Goal: Transaction & Acquisition: Book appointment/travel/reservation

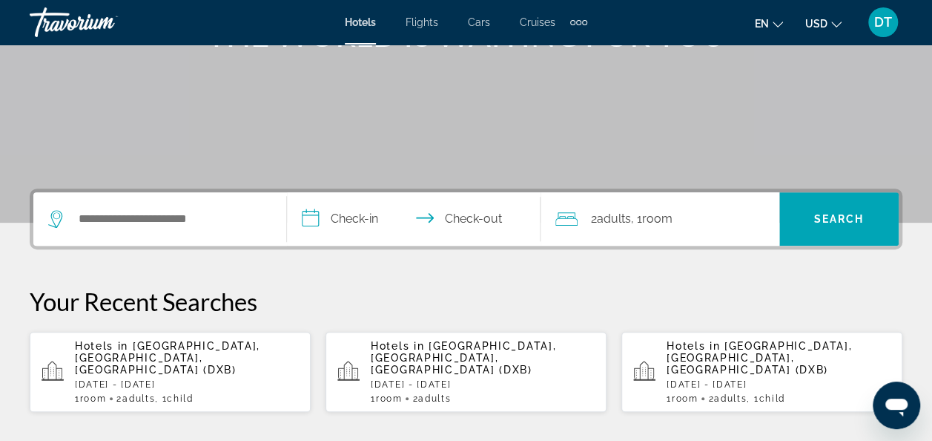
click at [212, 202] on div "Search widget" at bounding box center [159, 218] width 223 height 53
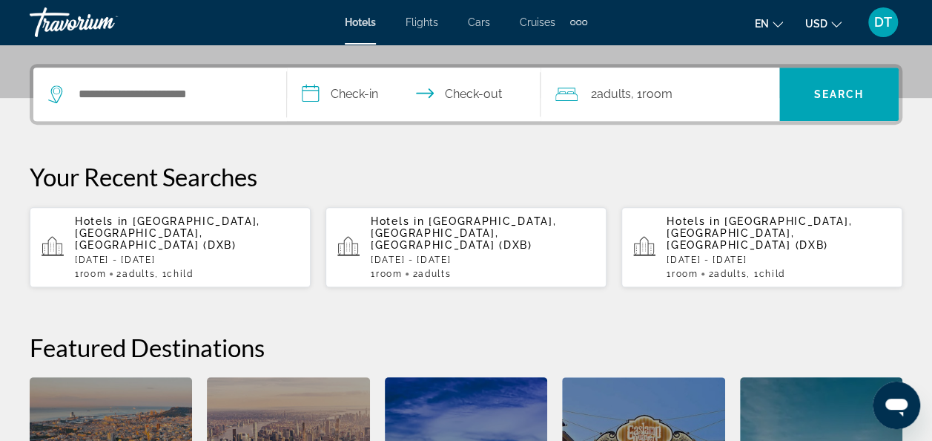
scroll to position [362, 0]
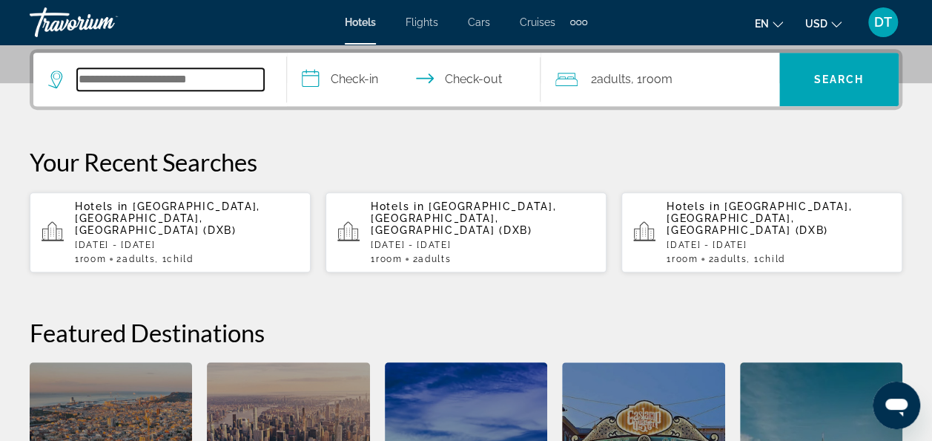
click at [194, 80] on input "Search hotel destination" at bounding box center [170, 79] width 187 height 22
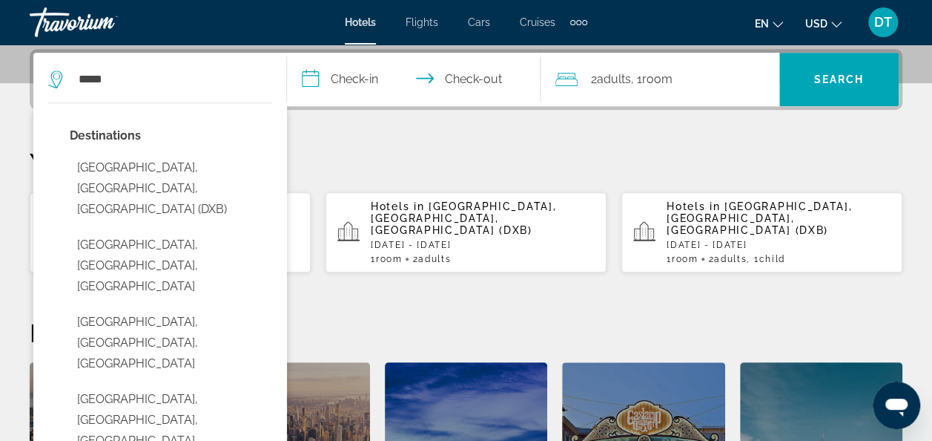
click at [332, 74] on input "**********" at bounding box center [417, 82] width 260 height 58
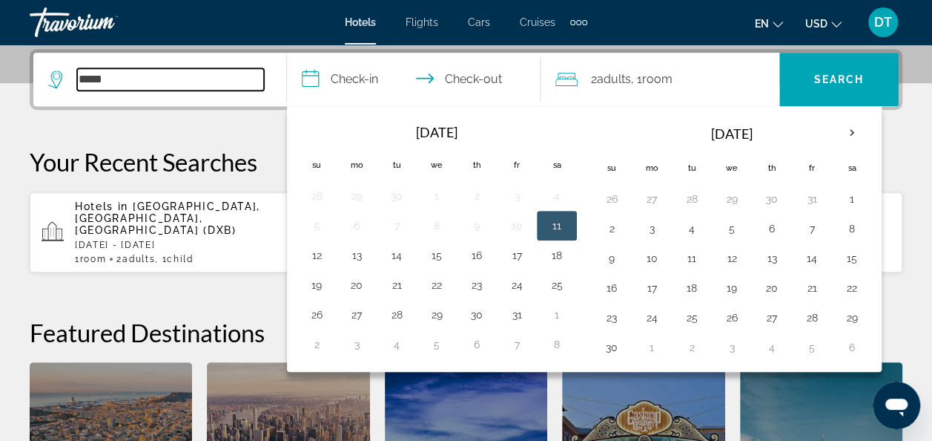
click at [154, 77] on input "*****" at bounding box center [170, 79] width 187 height 22
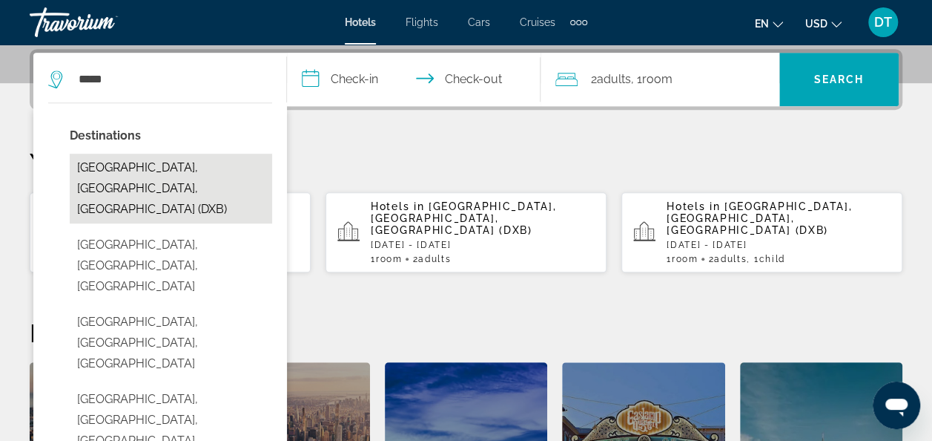
click at [163, 165] on button "[GEOGRAPHIC_DATA], [GEOGRAPHIC_DATA], [GEOGRAPHIC_DATA] (DXB)" at bounding box center [171, 189] width 202 height 70
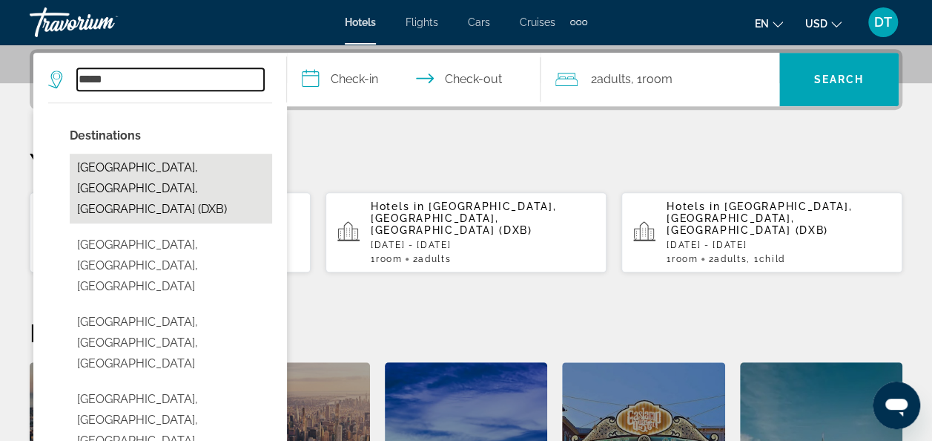
type input "**********"
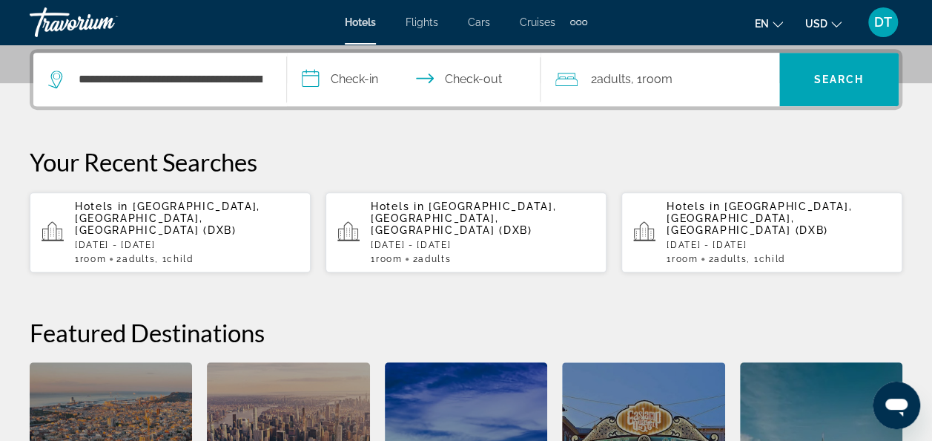
click at [415, 68] on input "**********" at bounding box center [417, 82] width 260 height 58
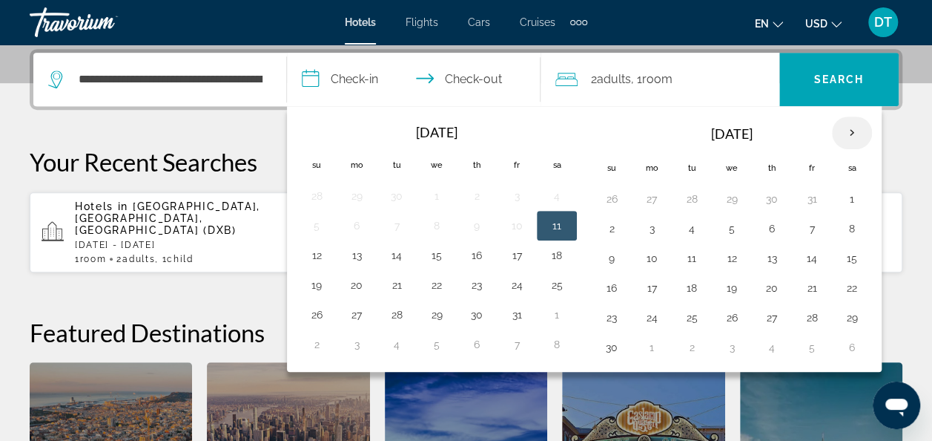
click at [846, 126] on th "Next month" at bounding box center [852, 132] width 40 height 33
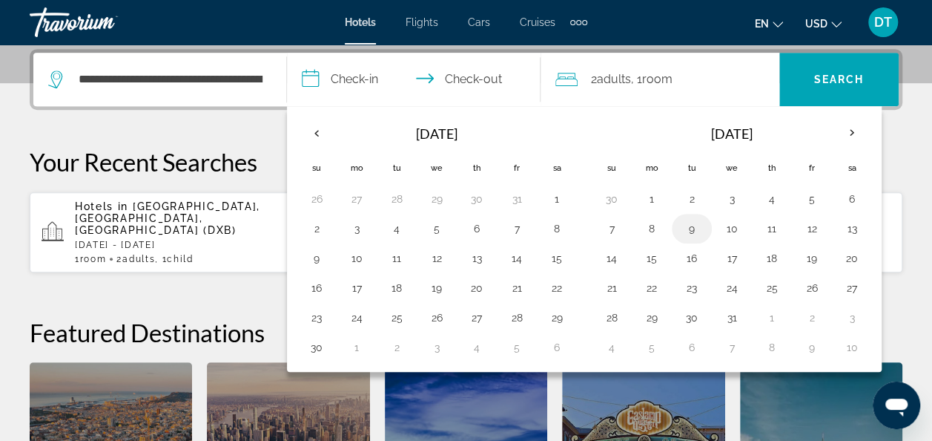
click at [685, 229] on button "9" at bounding box center [692, 228] width 24 height 21
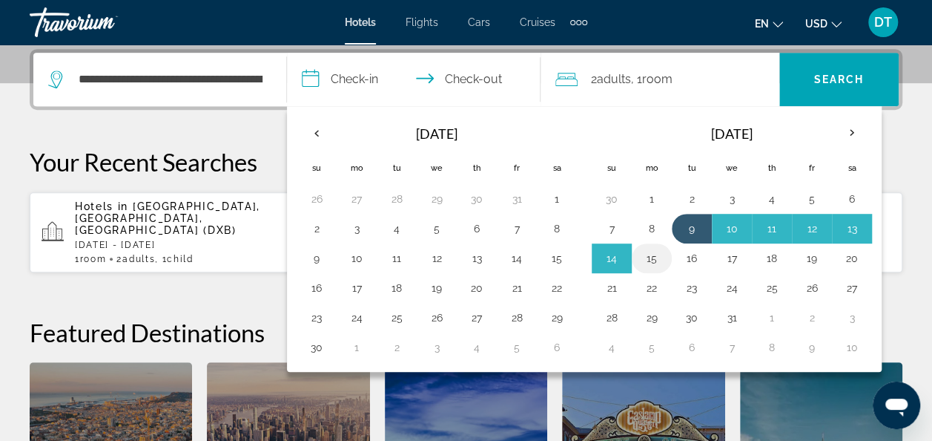
click at [653, 254] on button "15" at bounding box center [652, 258] width 24 height 21
type input "**********"
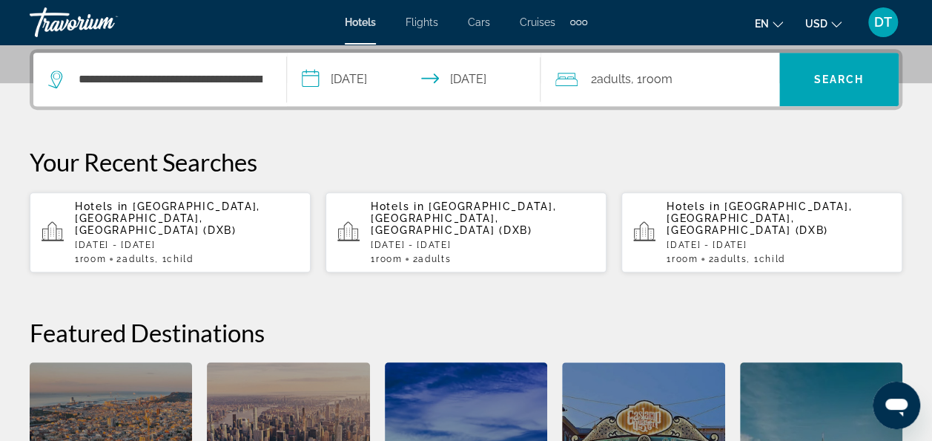
click at [673, 83] on span "Room" at bounding box center [657, 79] width 30 height 14
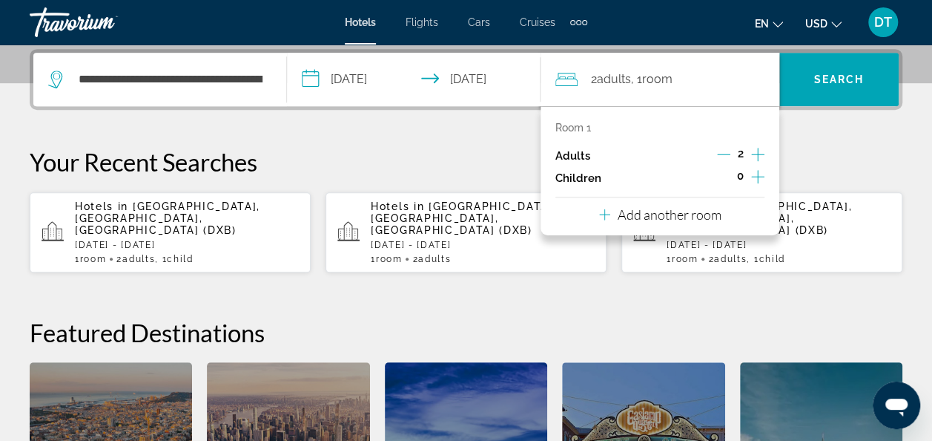
click at [763, 174] on icon "Increment children" at bounding box center [757, 177] width 13 height 18
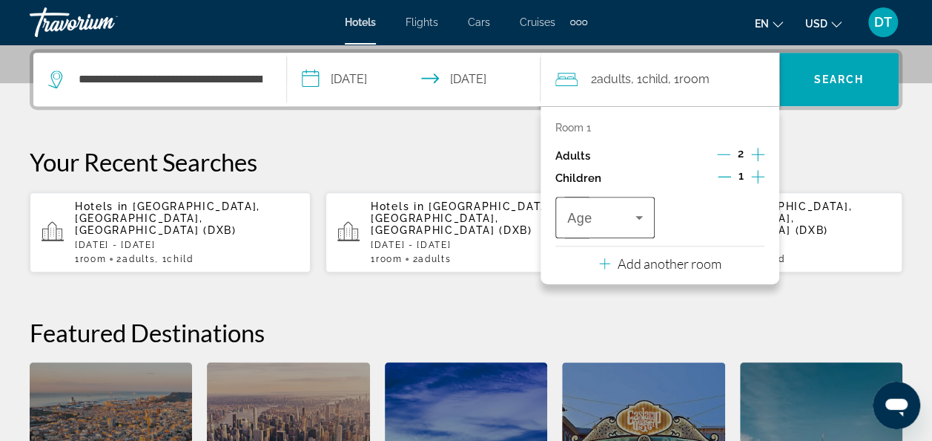
click at [608, 229] on div "Travelers: 2 adults, 1 child" at bounding box center [605, 218] width 76 height 42
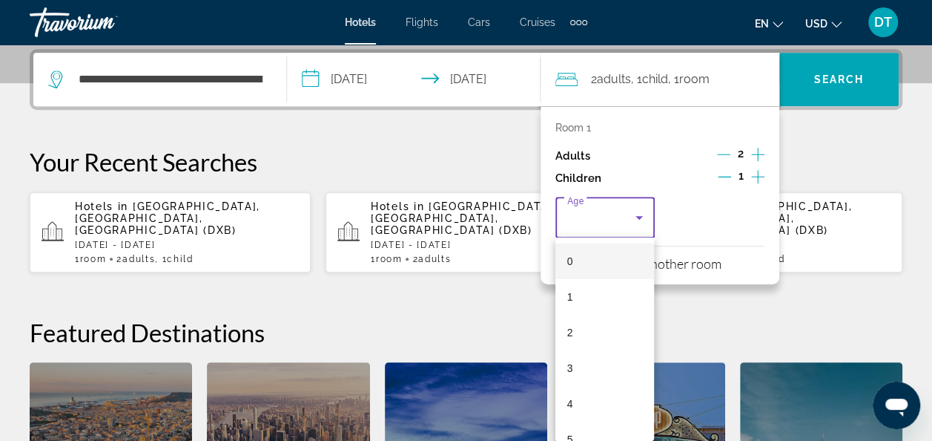
scroll to position [148, 0]
click at [591, 402] on mat-option "8" at bounding box center [605, 398] width 99 height 36
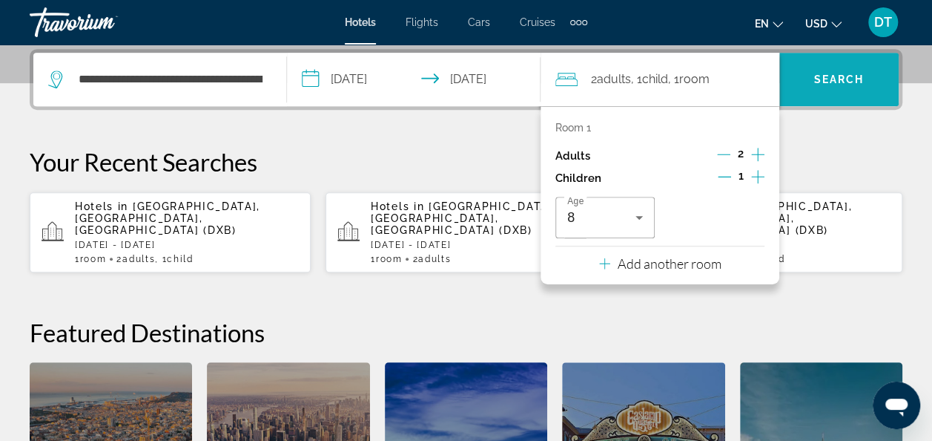
click at [817, 93] on span "Search" at bounding box center [839, 80] width 119 height 36
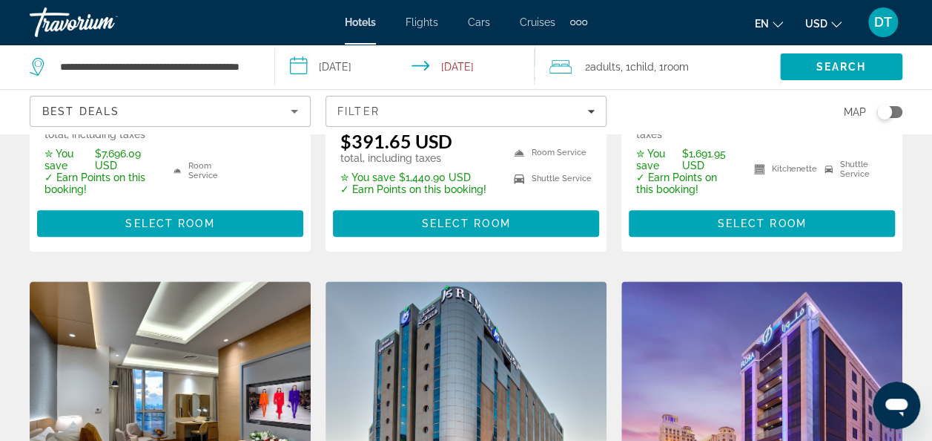
scroll to position [593, 0]
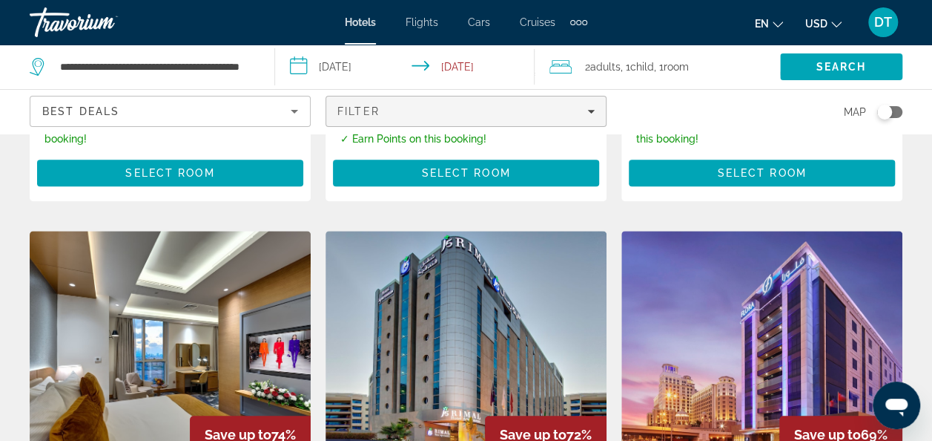
click at [381, 93] on span "Filters" at bounding box center [466, 111] width 280 height 36
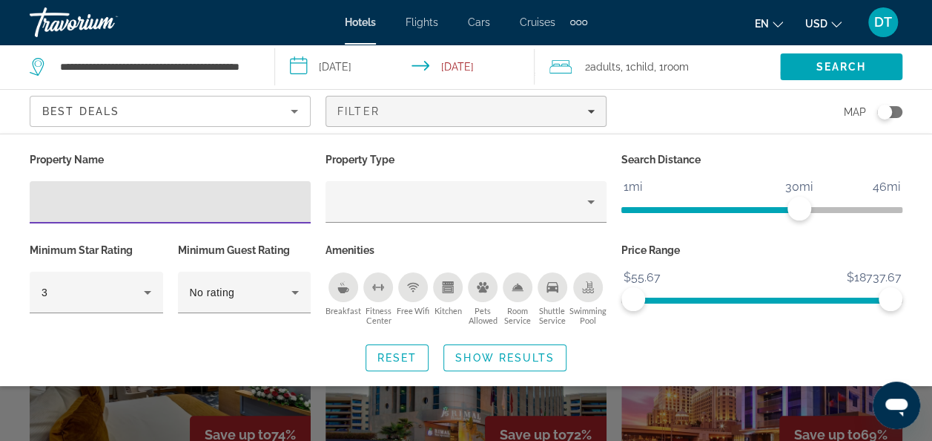
click at [632, 205] on span "ngx-slider" at bounding box center [711, 207] width 178 height 24
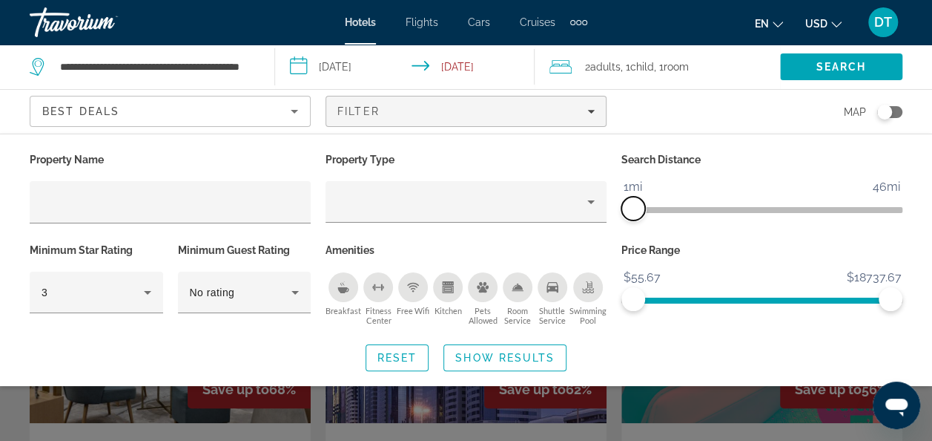
click at [639, 203] on span "ngx-slider" at bounding box center [634, 209] width 24 height 24
click at [645, 205] on span "ngx-slider" at bounding box center [645, 209] width 24 height 24
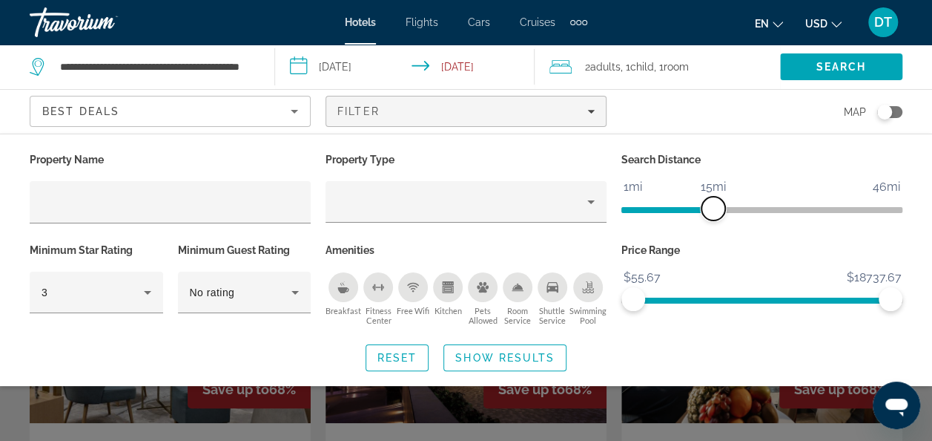
drag, startPoint x: 645, startPoint y: 205, endPoint x: 711, endPoint y: 197, distance: 65.7
click at [711, 197] on span "ngx-slider" at bounding box center [714, 209] width 24 height 24
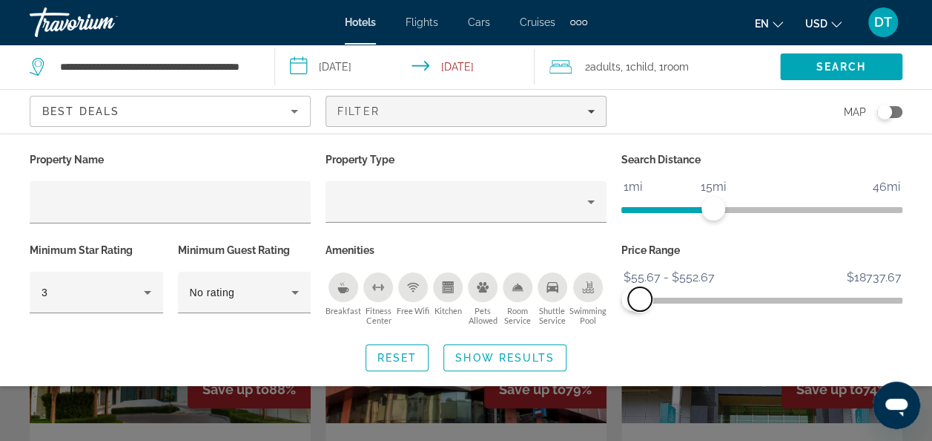
drag, startPoint x: 880, startPoint y: 298, endPoint x: 640, endPoint y: 307, distance: 239.7
click at [640, 307] on span "ngx-slider-max" at bounding box center [640, 299] width 24 height 24
click at [261, 289] on div "No rating" at bounding box center [241, 292] width 102 height 18
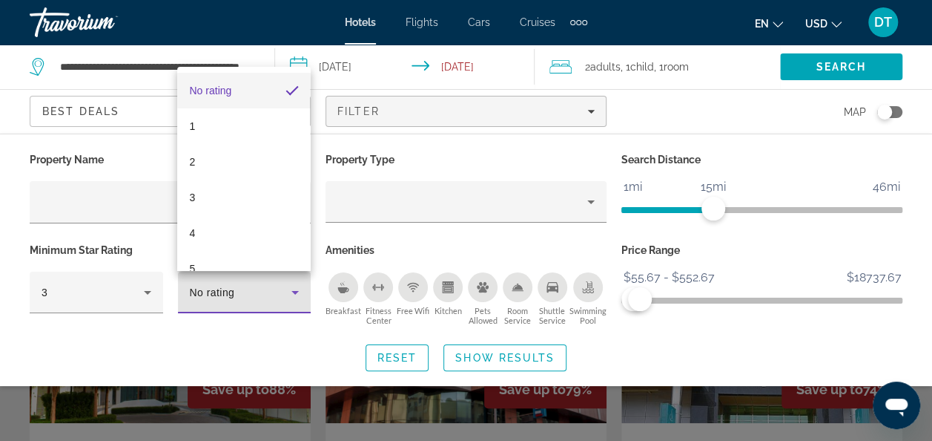
click at [95, 341] on div at bounding box center [466, 220] width 932 height 441
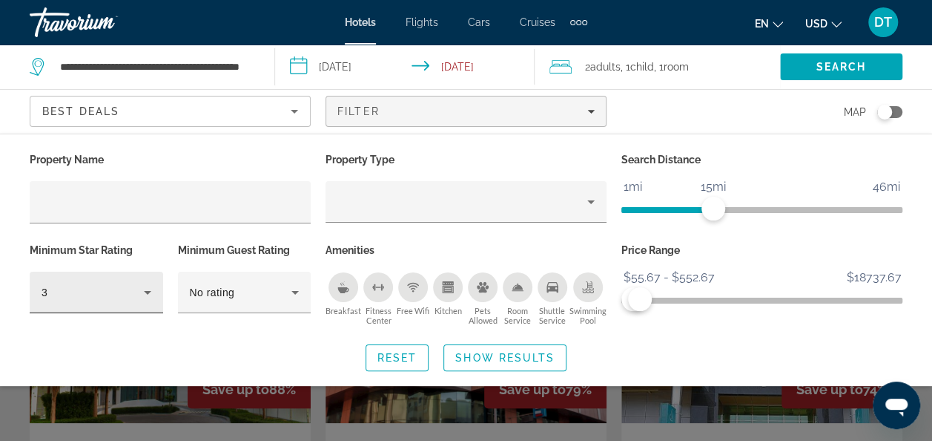
click at [109, 293] on div "3" at bounding box center [93, 292] width 102 height 18
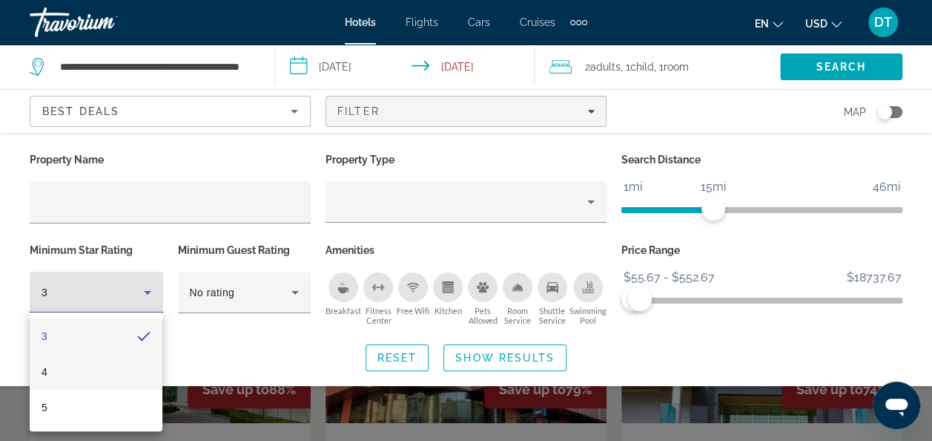
click at [91, 366] on mat-option "4" at bounding box center [96, 372] width 133 height 36
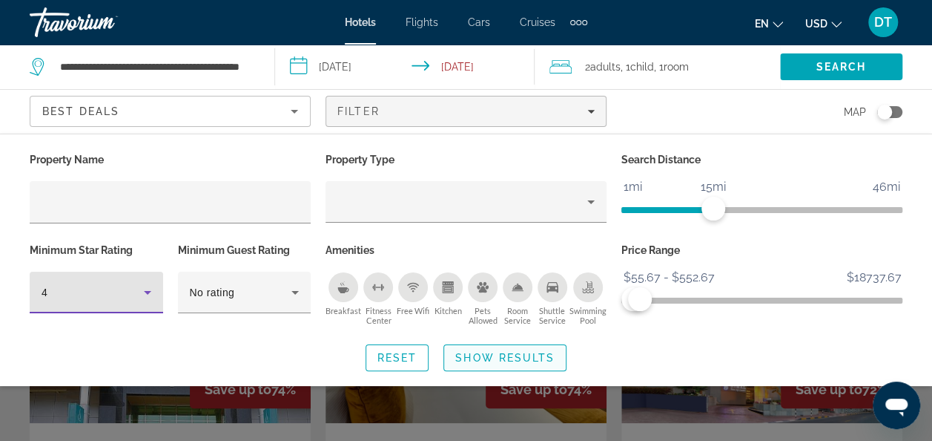
click at [541, 355] on span "Show Results" at bounding box center [504, 358] width 99 height 12
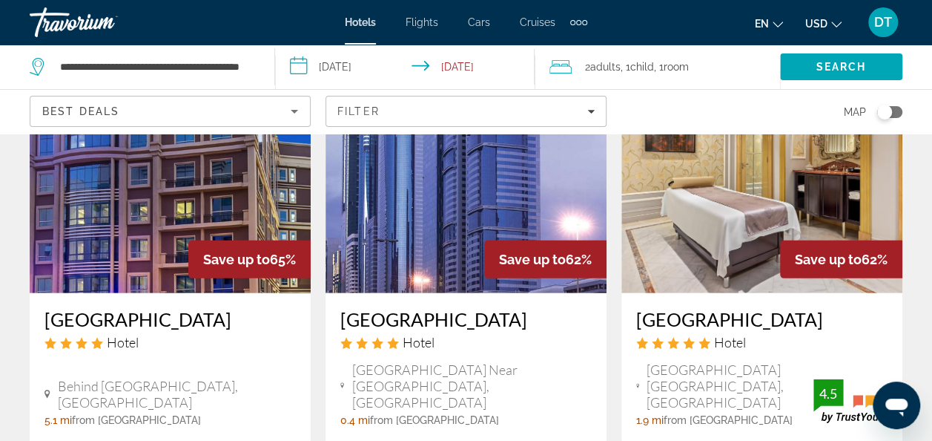
scroll to position [2151, 0]
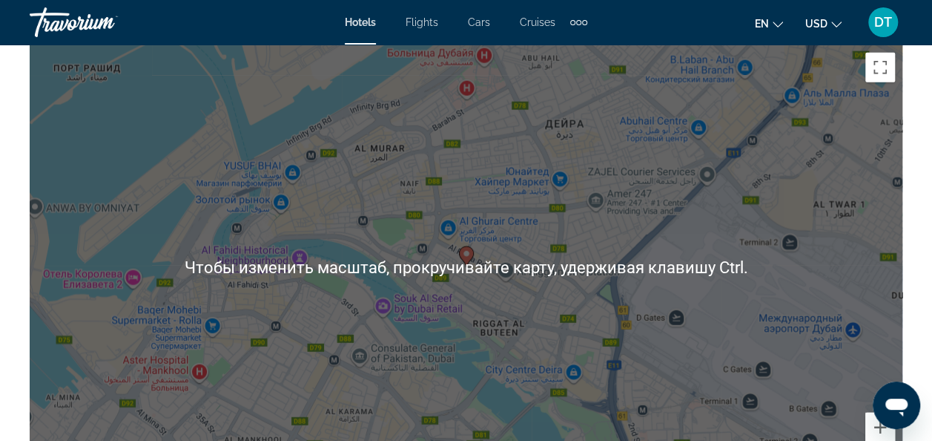
scroll to position [1854, 0]
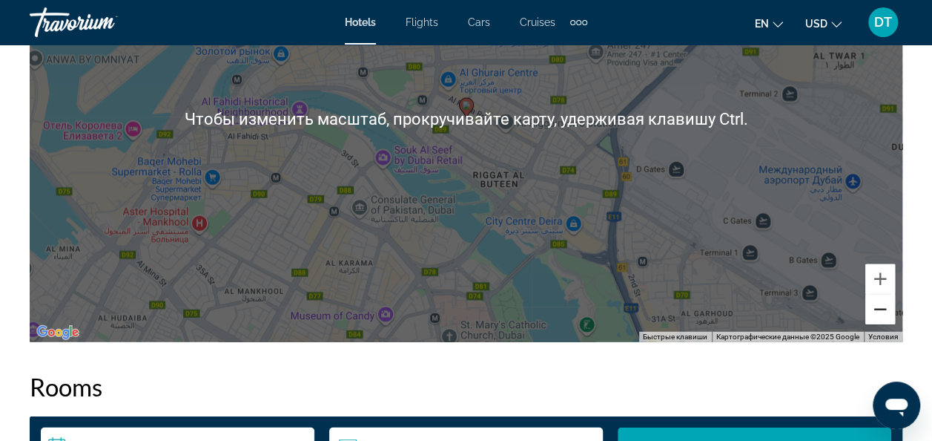
click at [874, 309] on button "Уменьшить" at bounding box center [881, 309] width 30 height 30
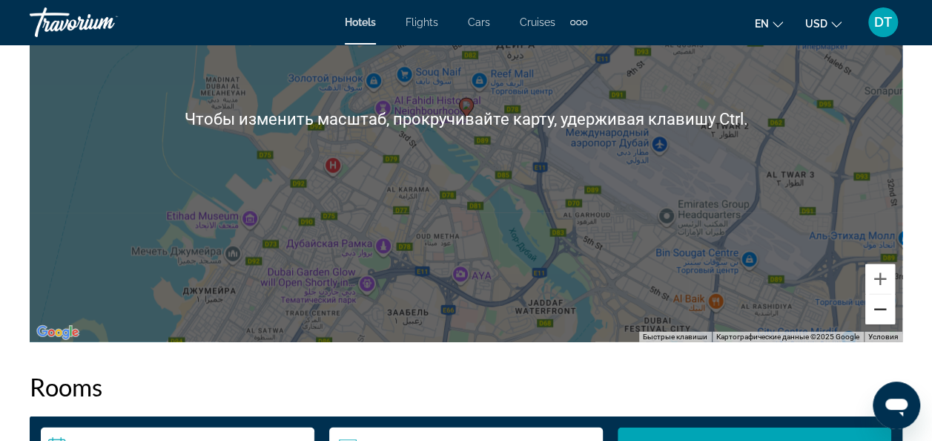
click at [874, 309] on button "Уменьшить" at bounding box center [881, 309] width 30 height 30
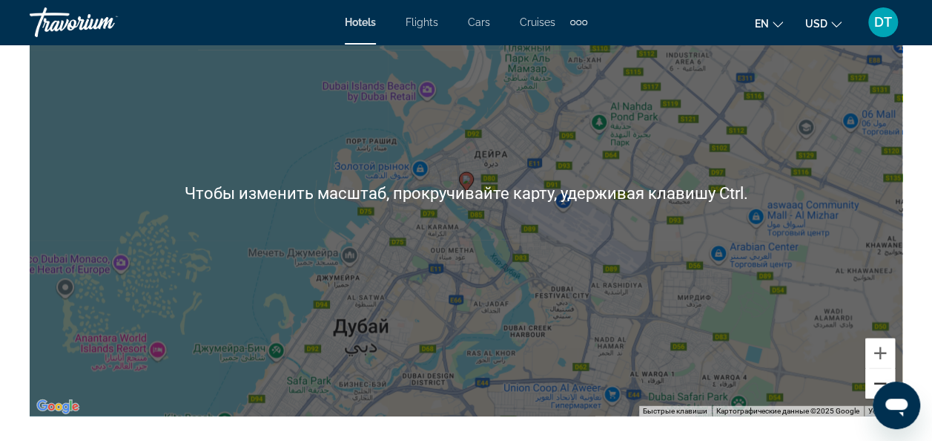
scroll to position [1706, 0]
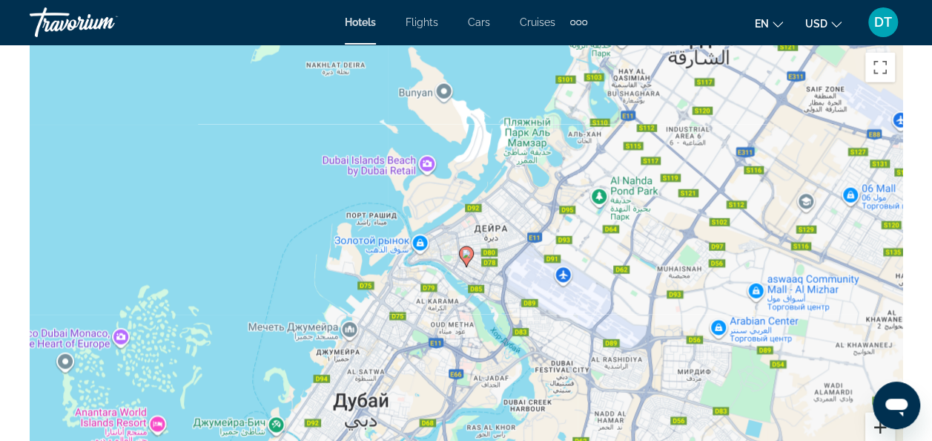
click at [879, 427] on button "Увеличить" at bounding box center [881, 427] width 30 height 30
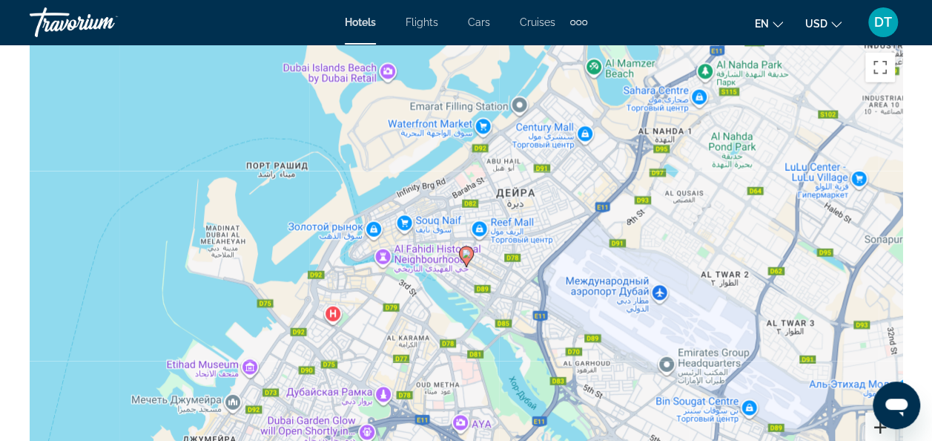
click at [879, 427] on button "Увеличить" at bounding box center [881, 427] width 30 height 30
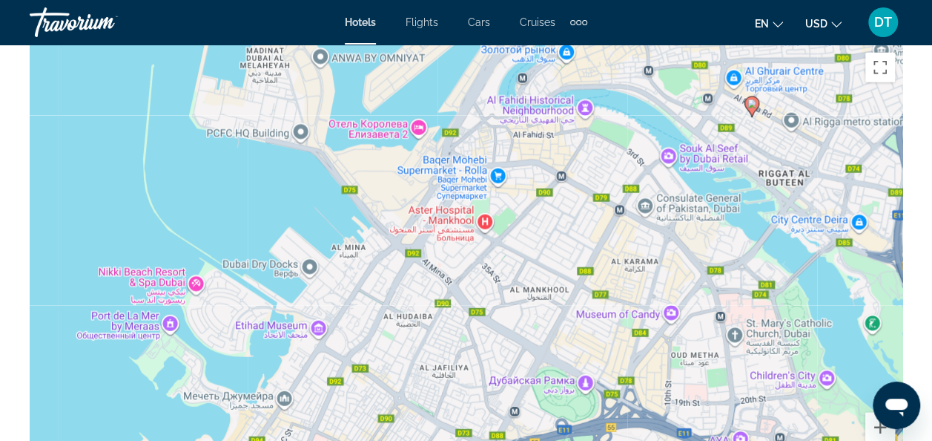
drag, startPoint x: 551, startPoint y: 151, endPoint x: 827, endPoint y: 49, distance: 294.3
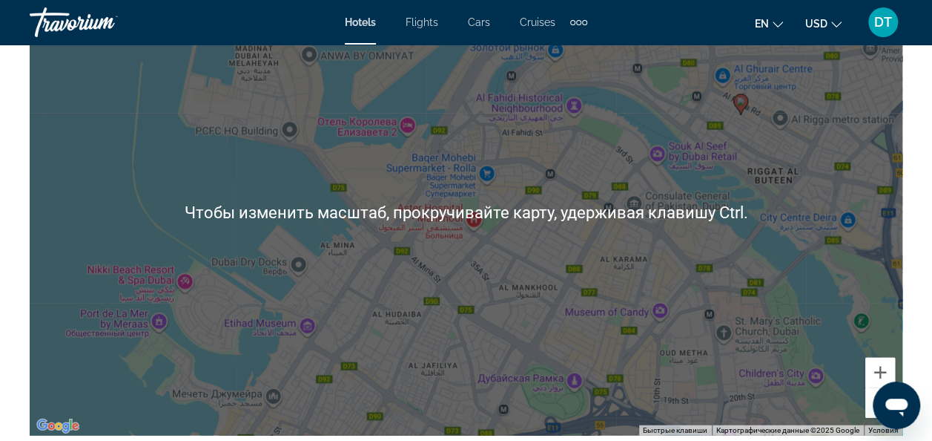
scroll to position [1780, 0]
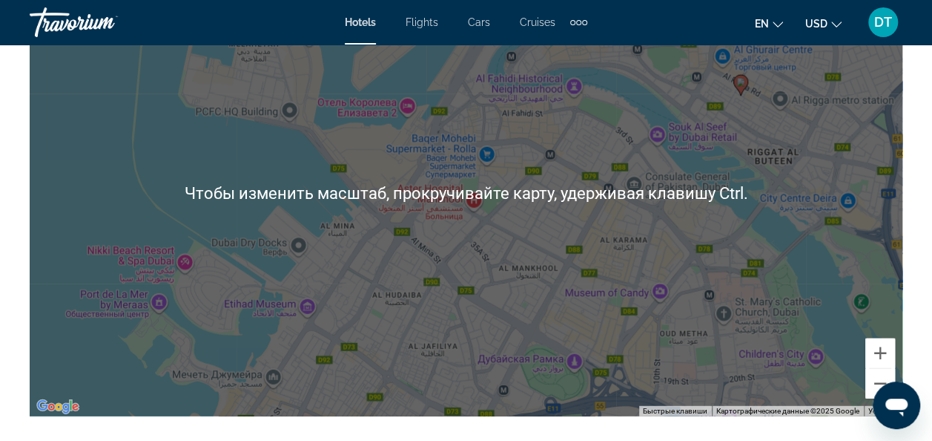
click at [882, 387] on div "Открыть окно обмена сообщениями" at bounding box center [897, 405] width 45 height 45
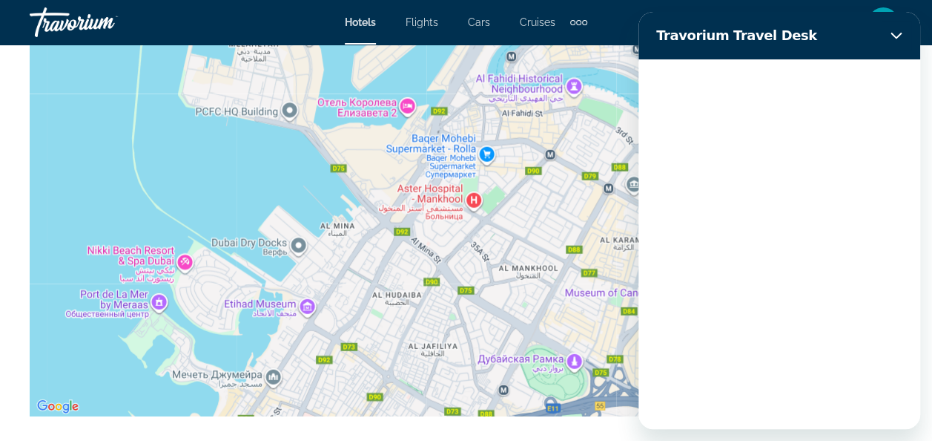
scroll to position [0, 0]
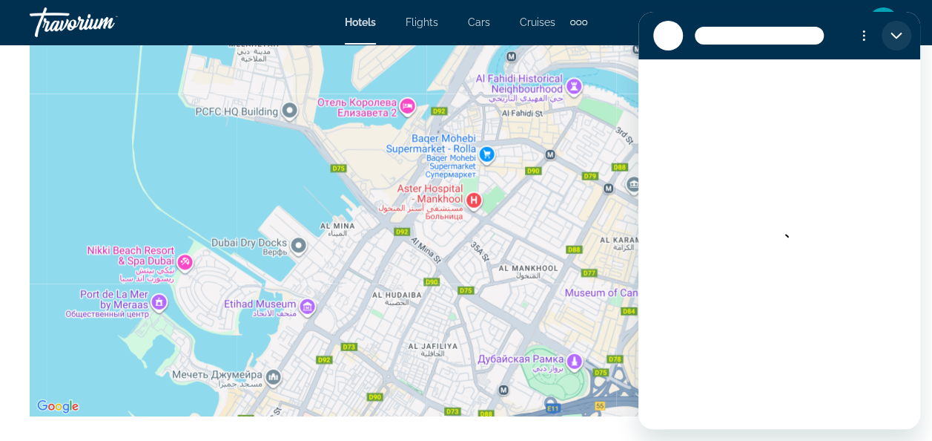
drag, startPoint x: 899, startPoint y: 27, endPoint x: 1538, endPoint y: 43, distance: 638.8
click at [899, 27] on button "Закрыть" at bounding box center [897, 36] width 30 height 30
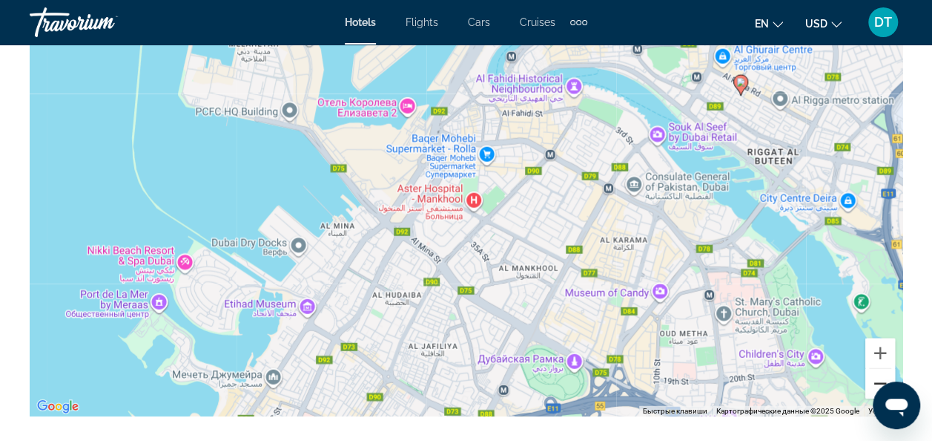
click at [877, 378] on button "Уменьшить" at bounding box center [881, 384] width 30 height 30
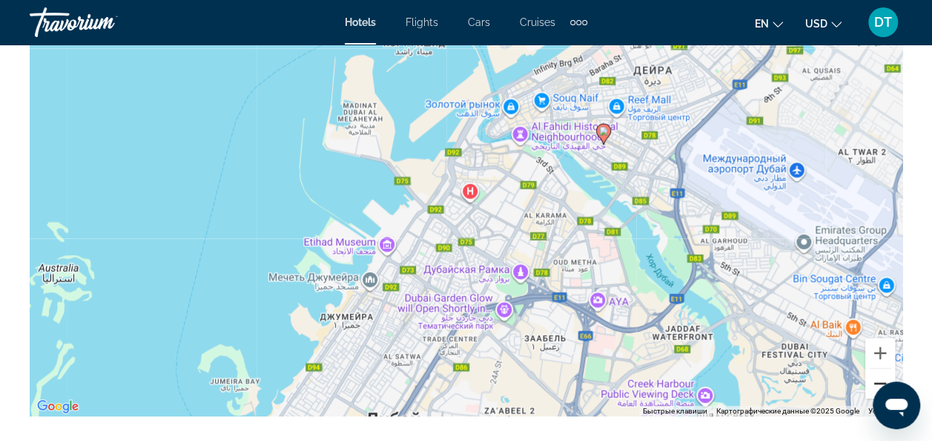
click at [877, 378] on button "Уменьшить" at bounding box center [881, 384] width 30 height 30
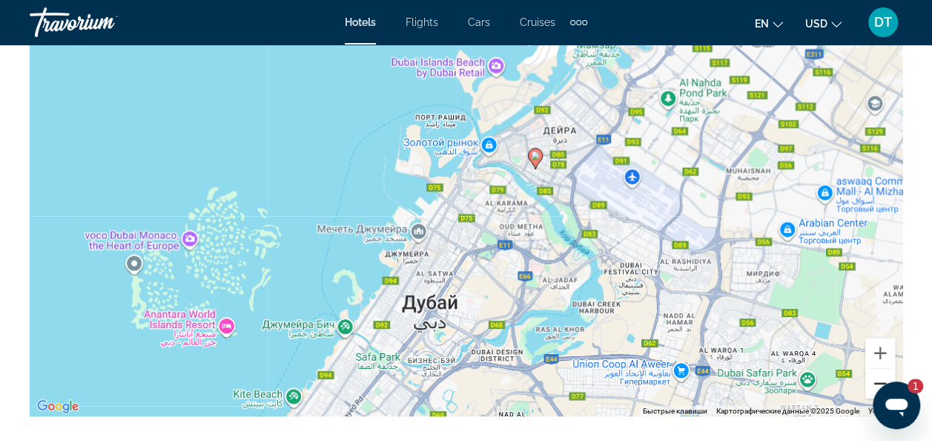
click at [877, 378] on button "Уменьшить" at bounding box center [881, 384] width 30 height 30
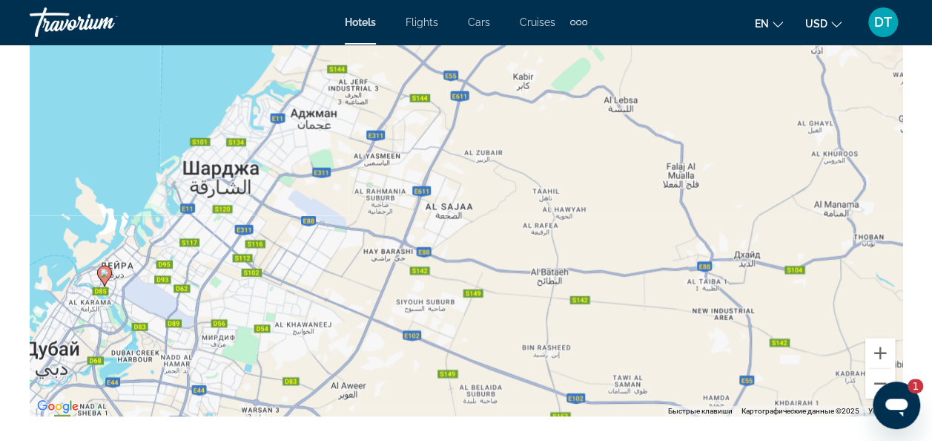
drag, startPoint x: 803, startPoint y: 159, endPoint x: 404, endPoint y: 268, distance: 413.0
click at [404, 268] on div "Чтобы активировать перетаскивание с помощью клавиатуры, нажмите Alt + Ввод. Пос…" at bounding box center [466, 193] width 873 height 445
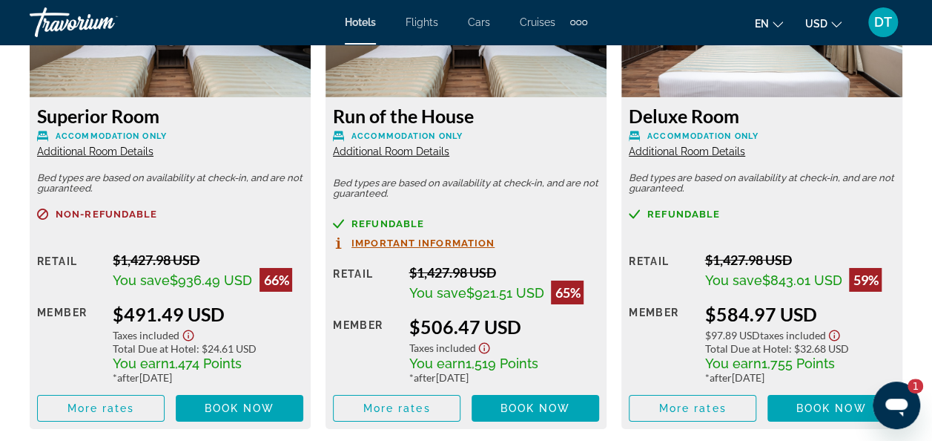
scroll to position [2077, 0]
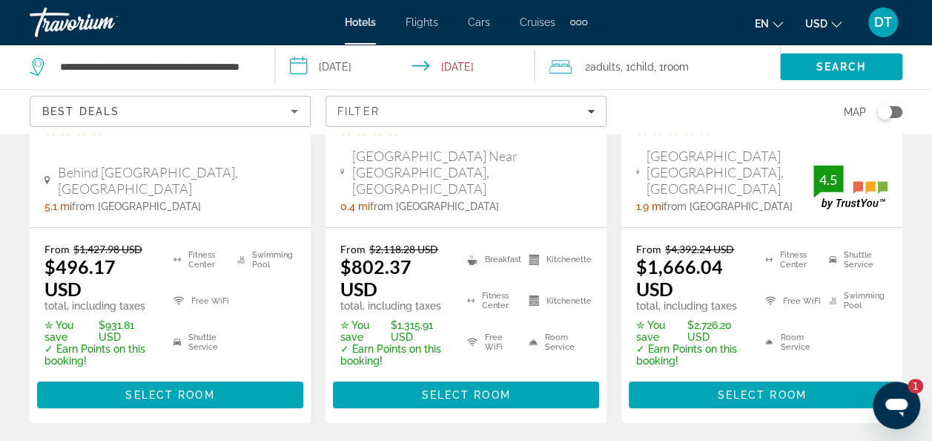
scroll to position [2374, 0]
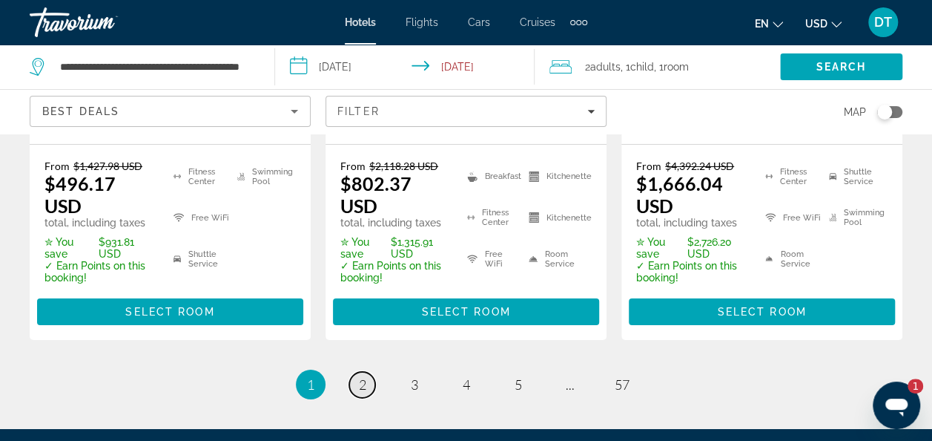
click at [352, 372] on link "page 2" at bounding box center [362, 385] width 26 height 26
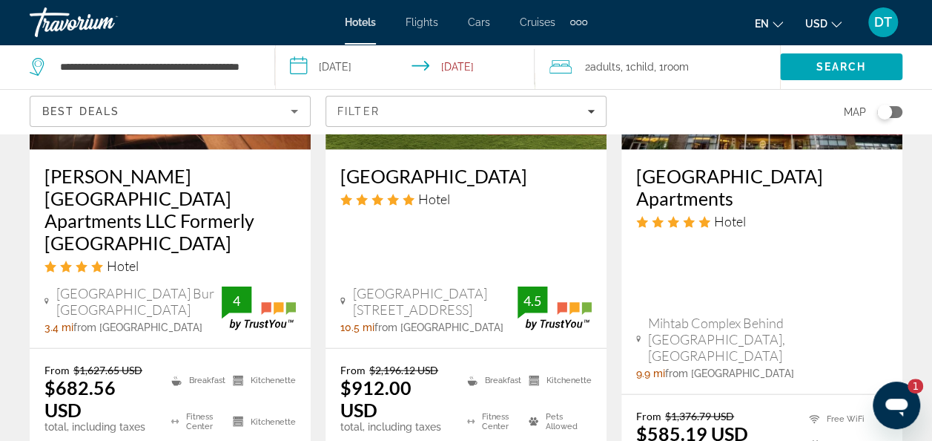
scroll to position [1558, 0]
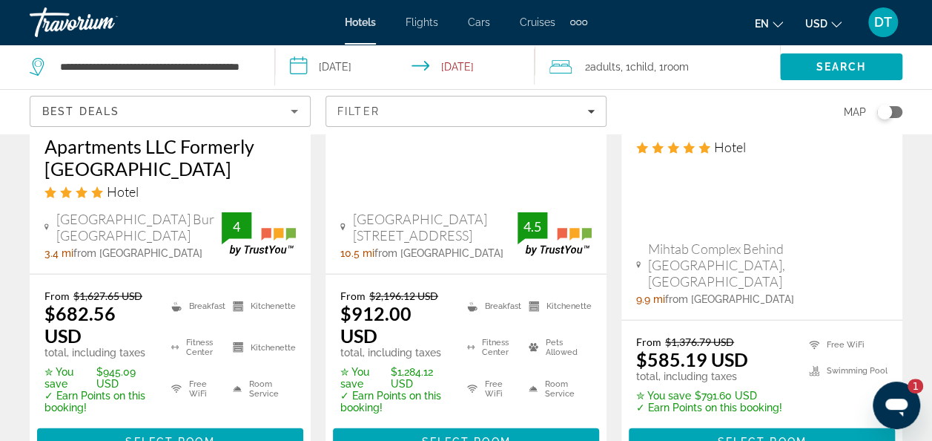
click at [702, 348] on ins "$585.19 USD" at bounding box center [692, 359] width 112 height 22
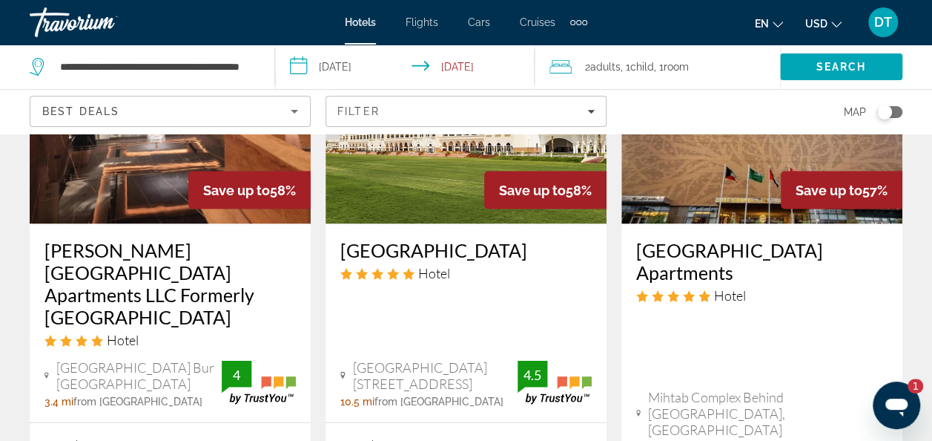
click at [728, 174] on img "Main content" at bounding box center [762, 105] width 281 height 237
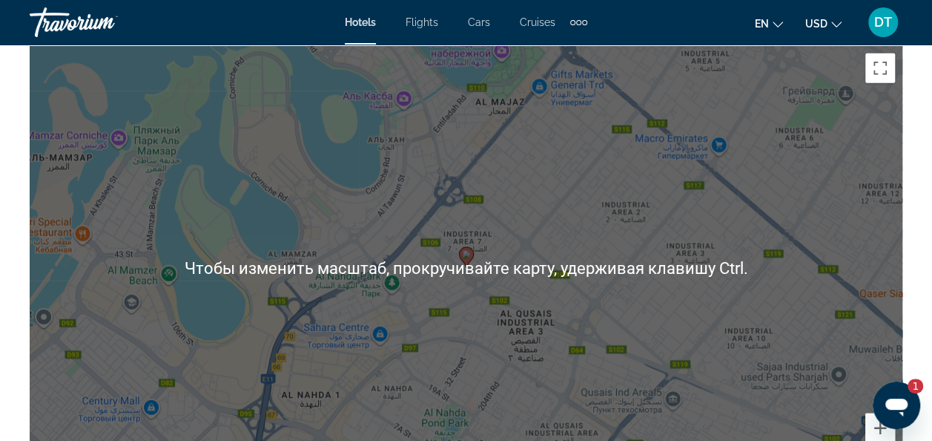
scroll to position [1706, 0]
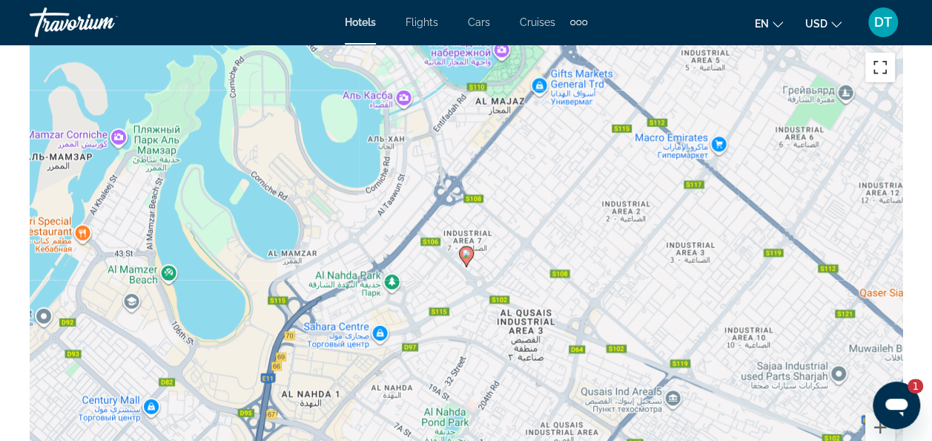
click at [879, 76] on button "Включить полноэкранный режим" at bounding box center [881, 68] width 30 height 30
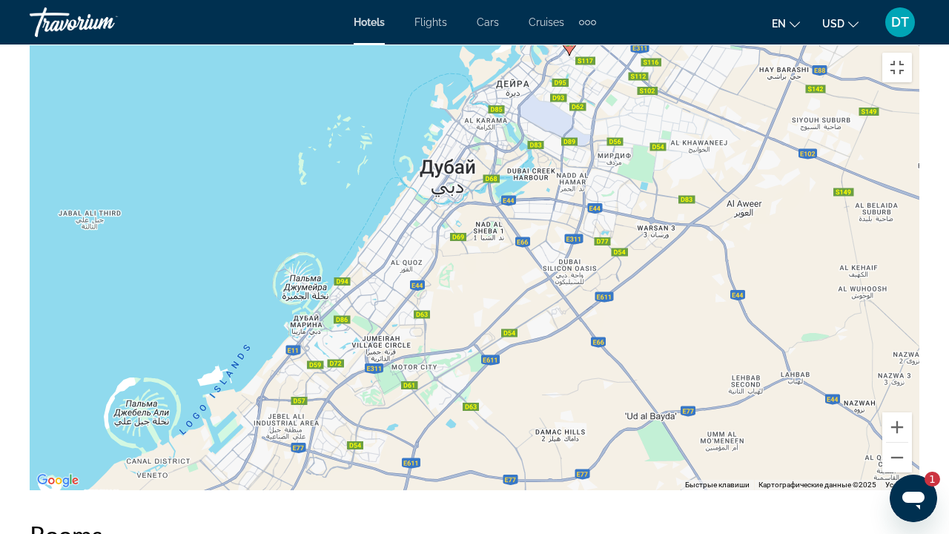
drag, startPoint x: 602, startPoint y: 274, endPoint x: 542, endPoint y: 154, distance: 134.0
click at [542, 154] on div "Чтобы активировать перетаскивание с помощью клавиатуры, нажмите Alt + Ввод. Пос…" at bounding box center [475, 267] width 890 height 445
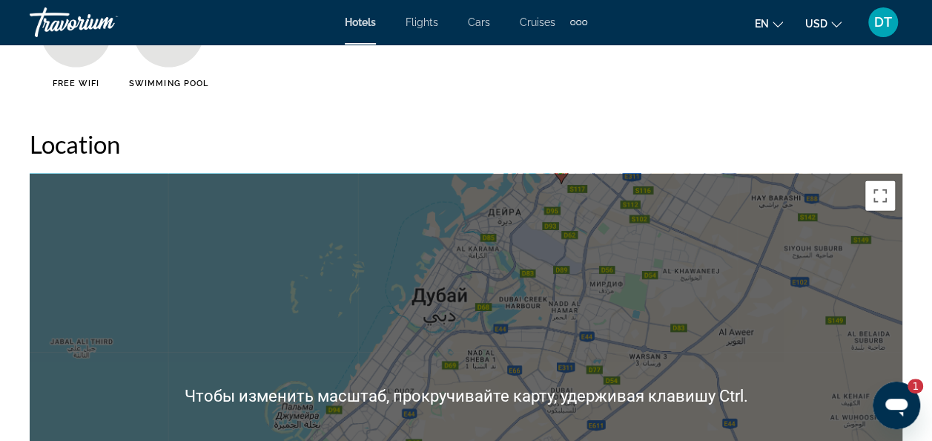
type textarea "*"
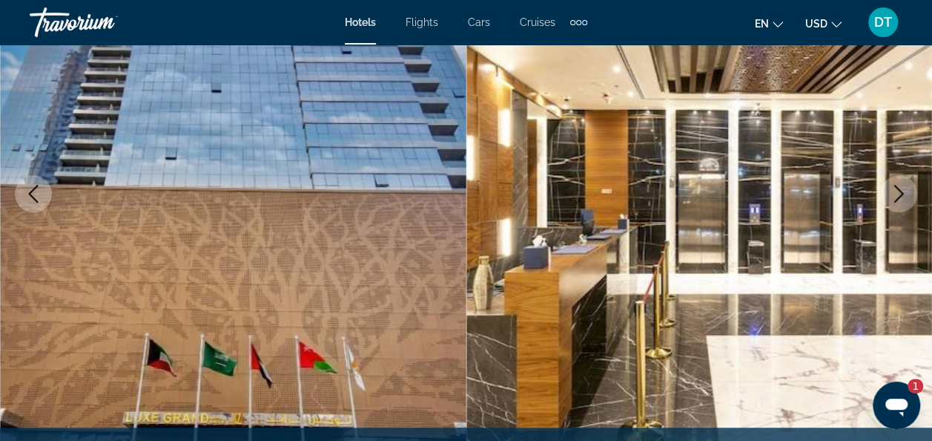
scroll to position [74, 0]
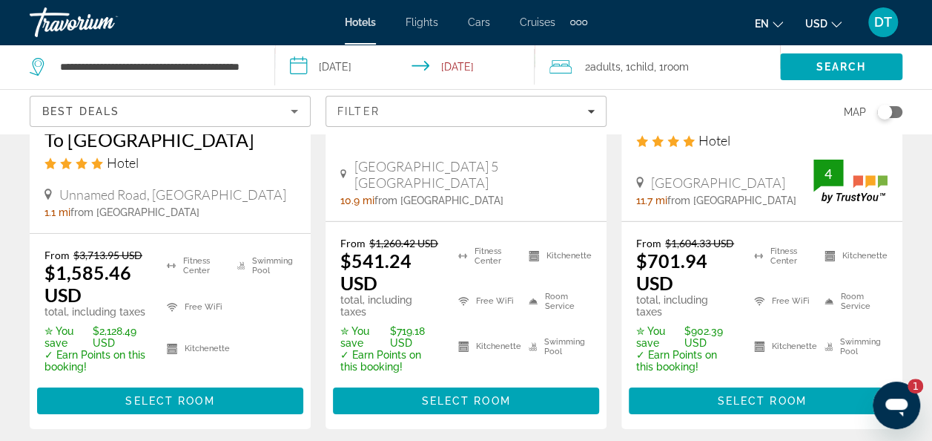
scroll to position [2455, 0]
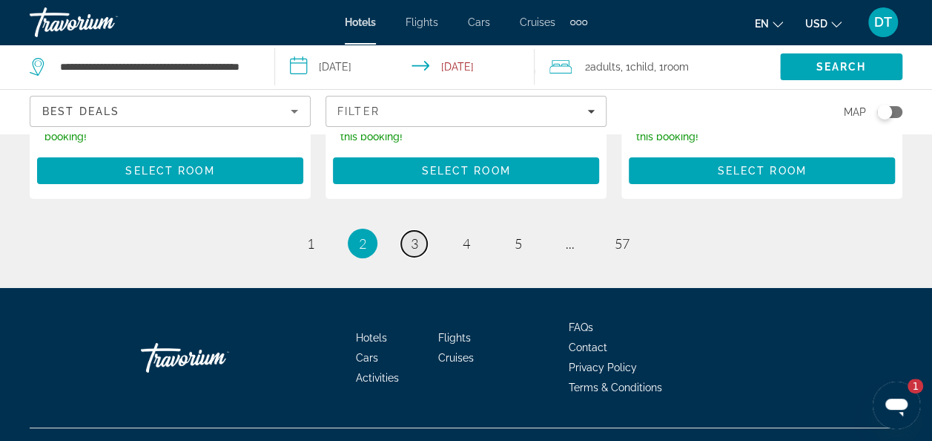
click at [409, 231] on link "page 3" at bounding box center [414, 244] width 26 height 26
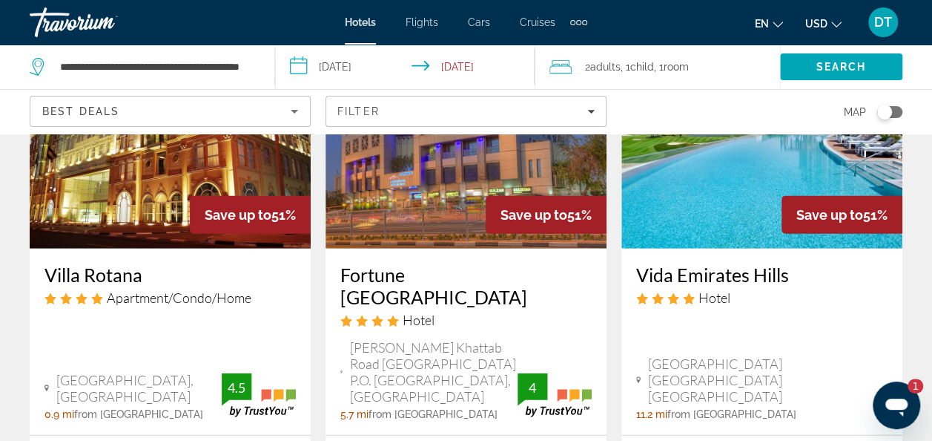
scroll to position [2003, 0]
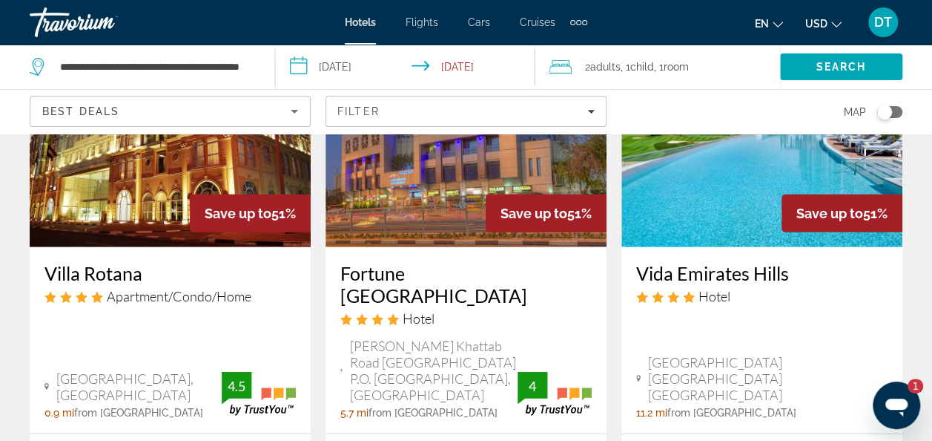
click at [470, 182] on img "Main content" at bounding box center [466, 128] width 281 height 237
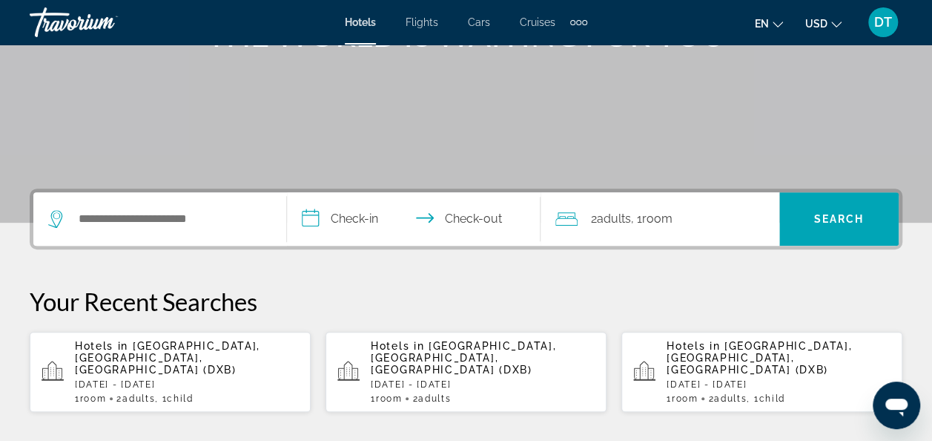
click at [182, 205] on div "Search widget" at bounding box center [159, 218] width 223 height 53
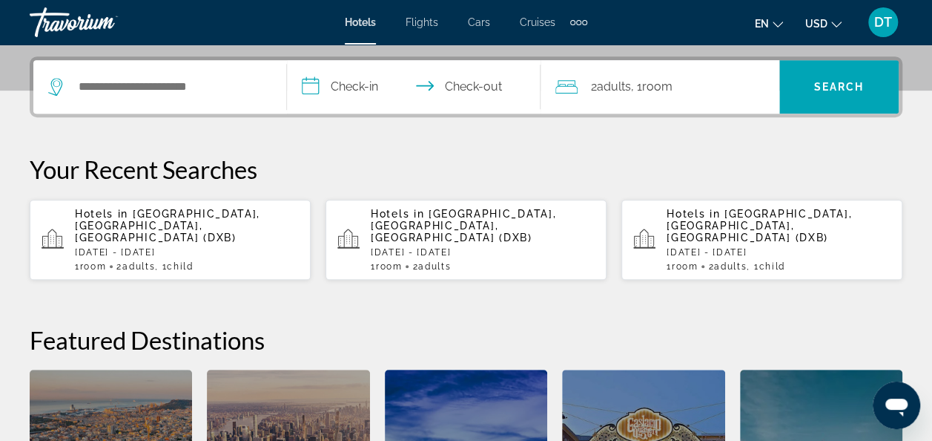
scroll to position [362, 0]
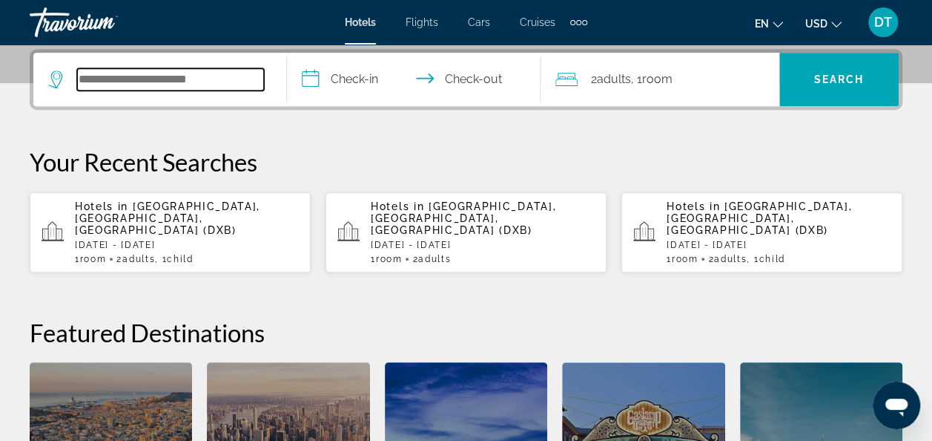
click at [196, 80] on input "Search hotel destination" at bounding box center [170, 79] width 187 height 22
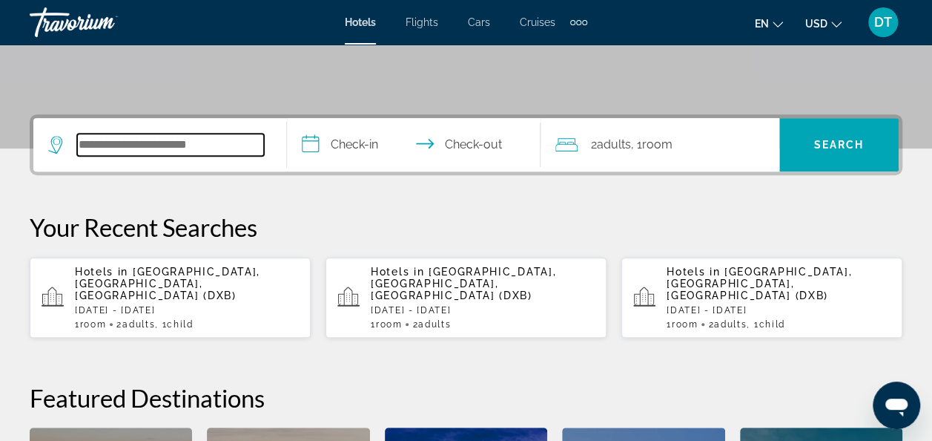
click at [203, 145] on input "Search hotel destination" at bounding box center [170, 145] width 187 height 22
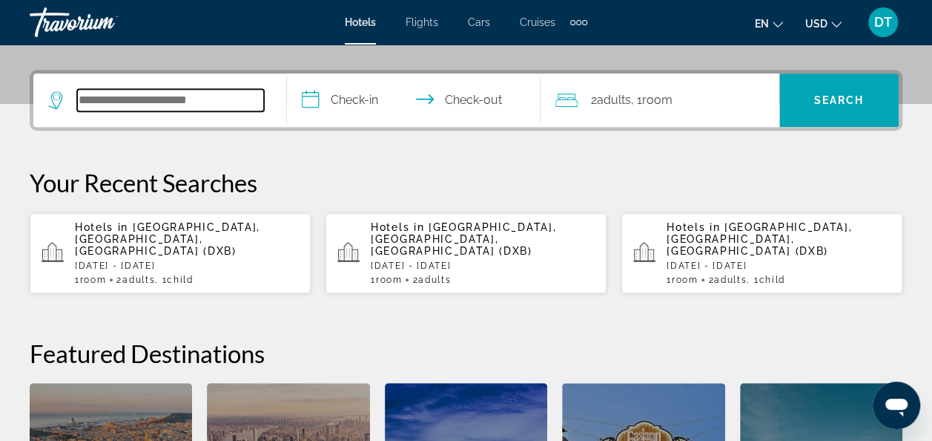
scroll to position [362, 0]
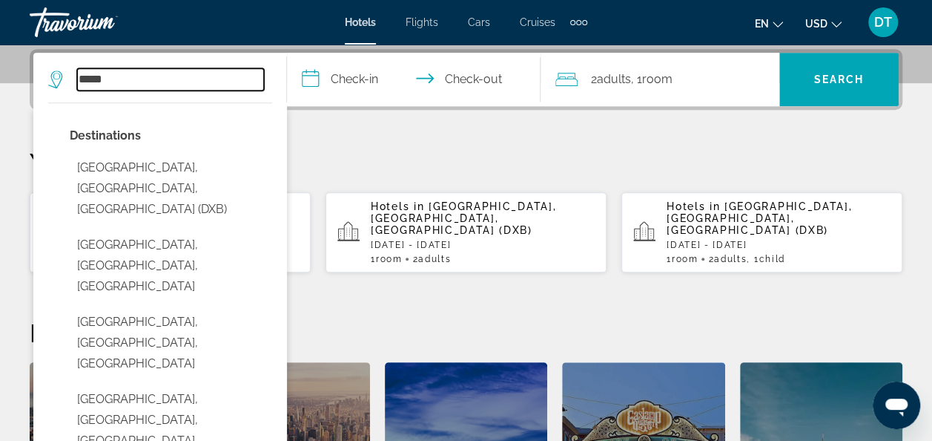
type input "*****"
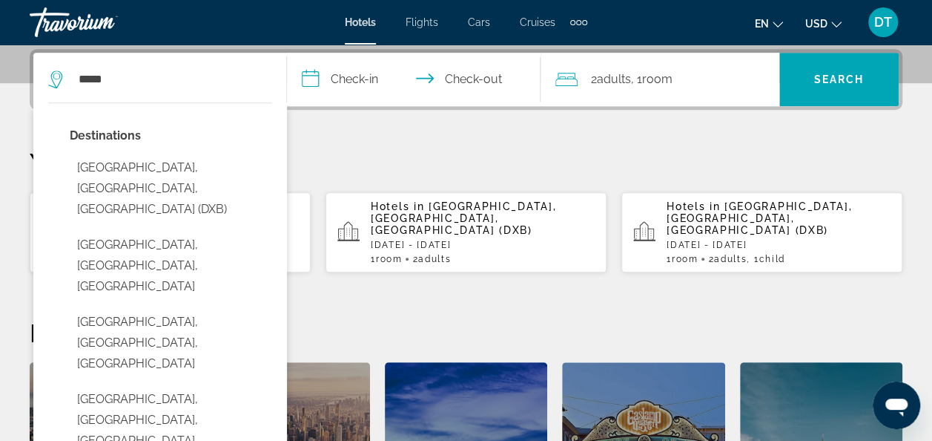
click at [647, 77] on span ", 1 Room rooms" at bounding box center [652, 79] width 42 height 21
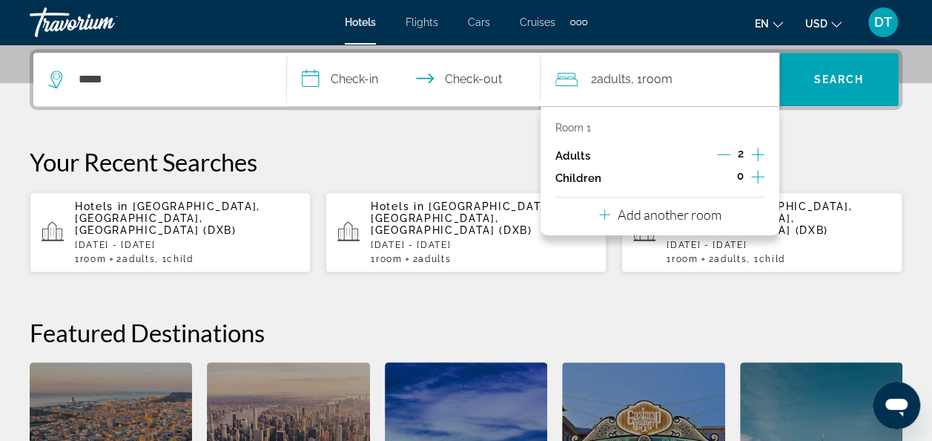
click at [755, 175] on icon "Increment children" at bounding box center [757, 176] width 13 height 13
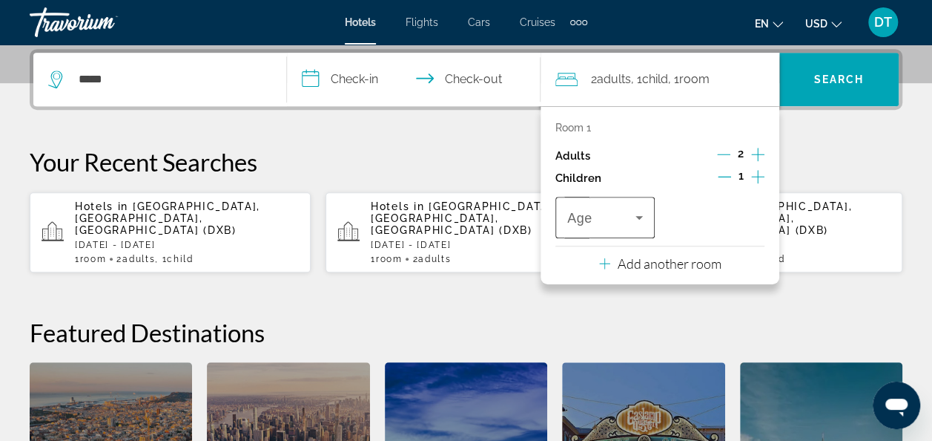
click at [590, 224] on span "Age" at bounding box center [579, 218] width 25 height 15
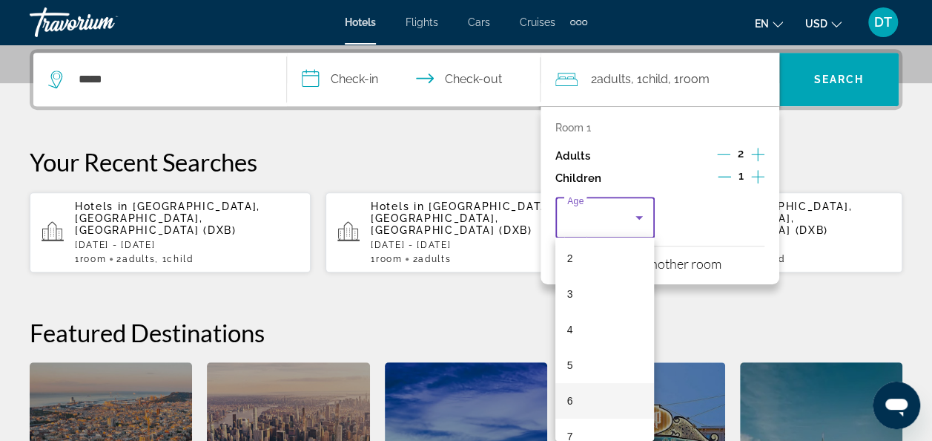
scroll to position [223, 0]
click at [588, 324] on mat-option "8" at bounding box center [605, 324] width 99 height 36
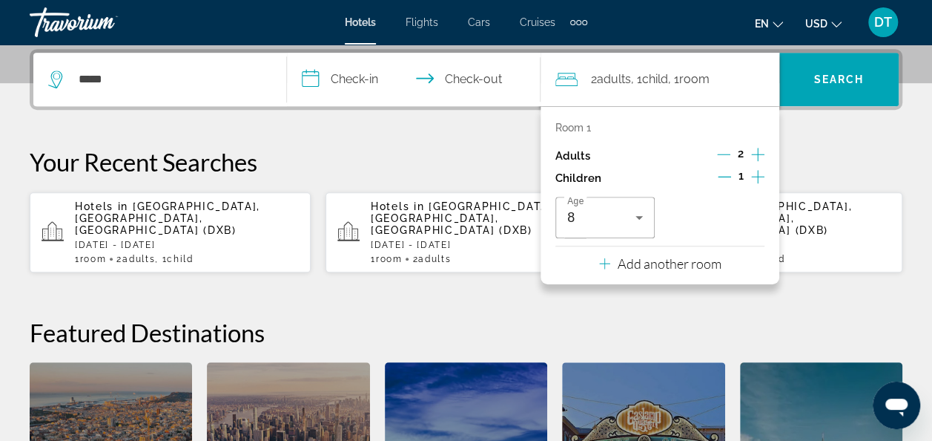
click at [824, 166] on p "Your Recent Searches" at bounding box center [466, 162] width 873 height 30
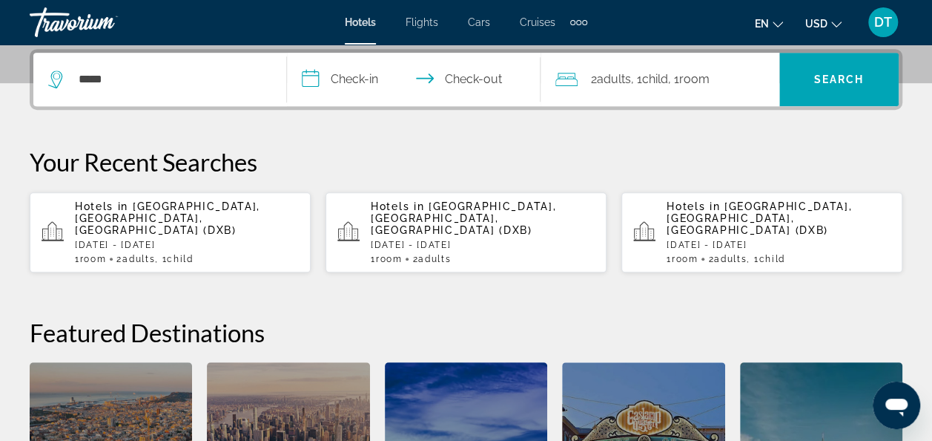
click at [368, 73] on input "**********" at bounding box center [417, 82] width 260 height 58
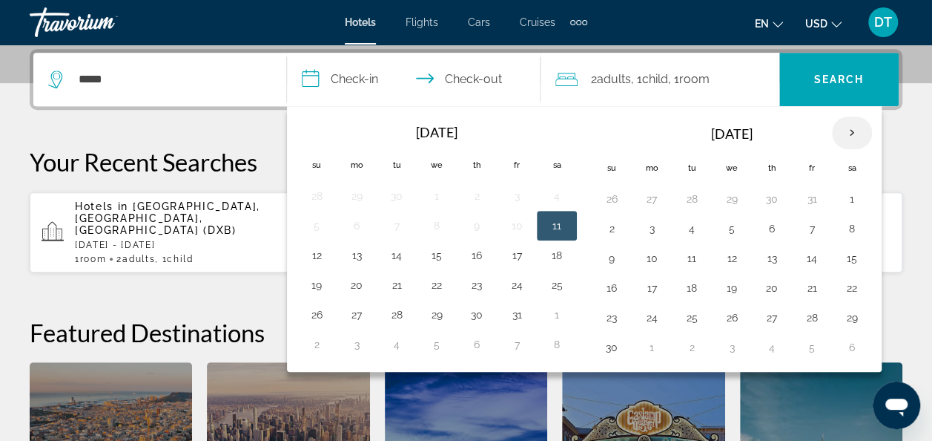
click at [843, 126] on th "Next month" at bounding box center [852, 132] width 40 height 33
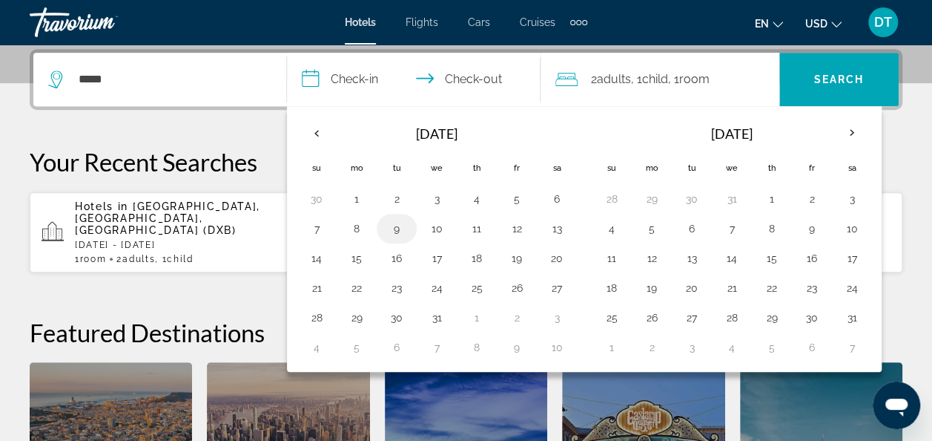
click at [399, 228] on button "9" at bounding box center [397, 228] width 24 height 21
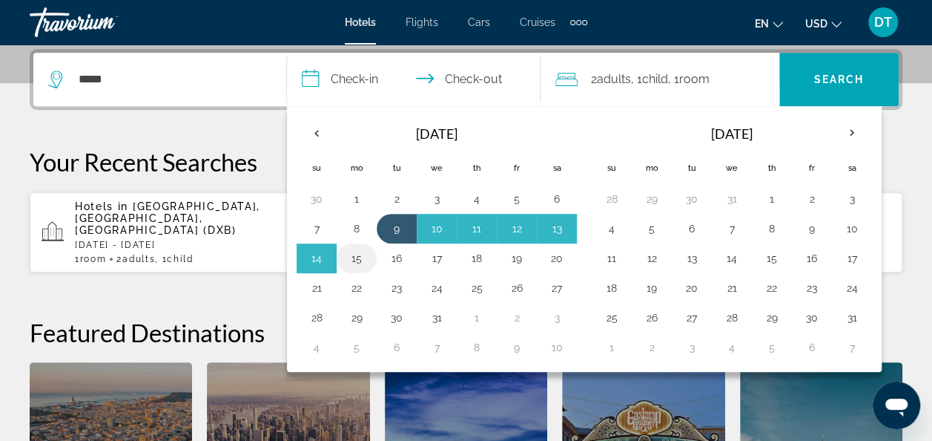
click at [352, 266] on td "15" at bounding box center [357, 258] width 40 height 30
click at [360, 255] on button "15" at bounding box center [357, 258] width 24 height 21
type input "**********"
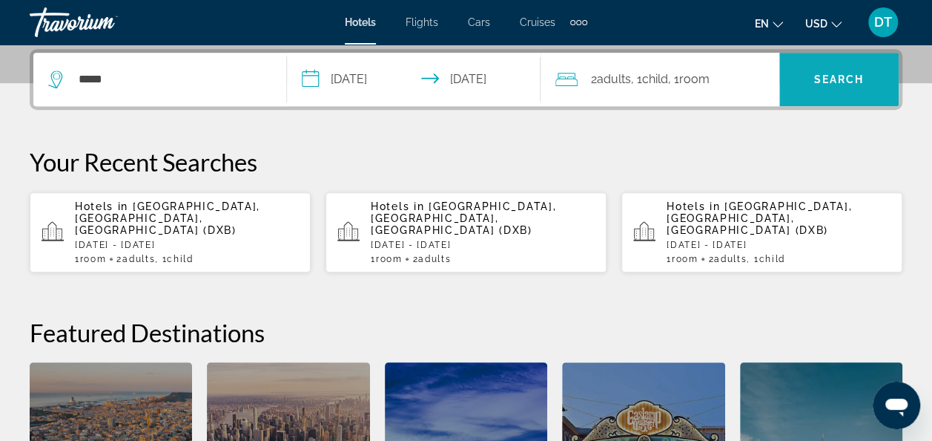
click at [869, 64] on span "Search" at bounding box center [839, 80] width 119 height 36
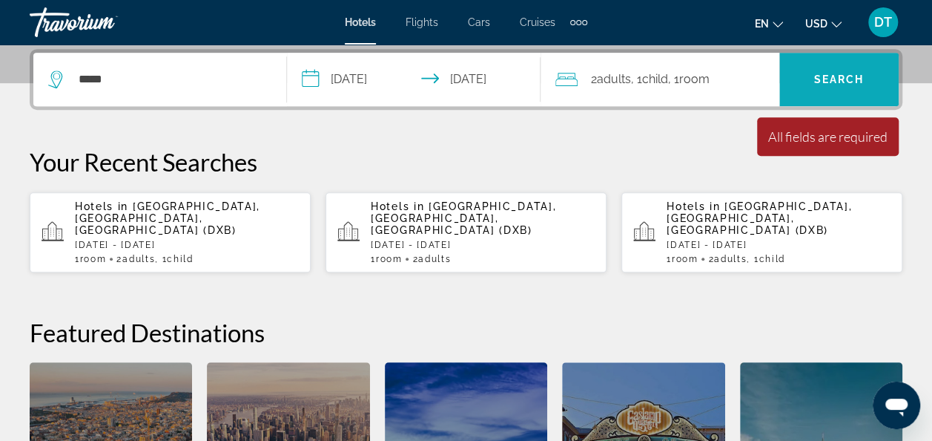
click at [831, 73] on span "Search" at bounding box center [839, 79] width 50 height 12
click at [174, 63] on div "*****" at bounding box center [159, 79] width 223 height 53
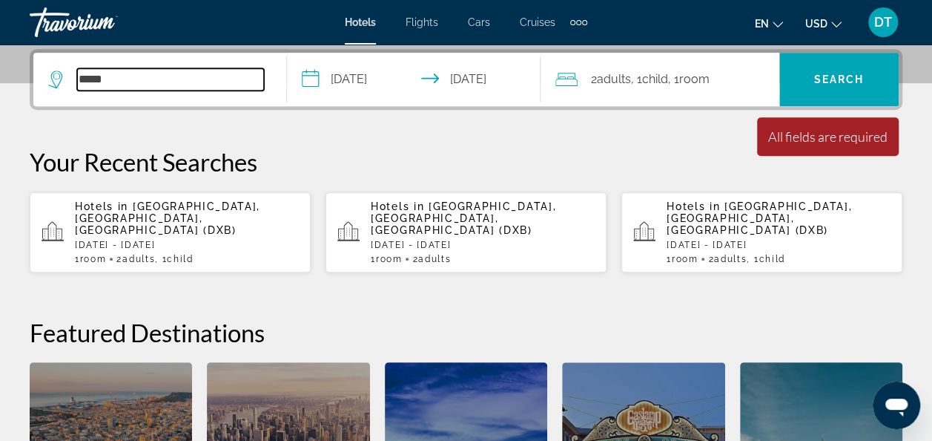
click at [168, 73] on input "*****" at bounding box center [170, 79] width 187 height 22
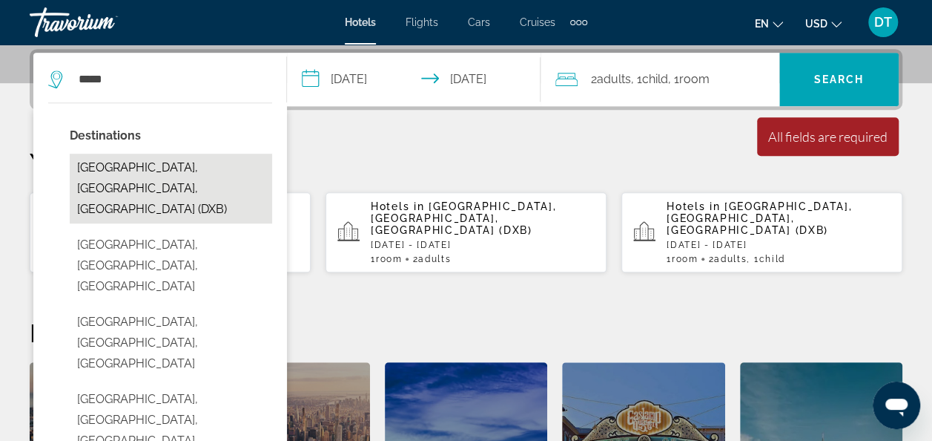
click at [151, 168] on button "[GEOGRAPHIC_DATA], [GEOGRAPHIC_DATA], [GEOGRAPHIC_DATA] (DXB)" at bounding box center [171, 189] width 202 height 70
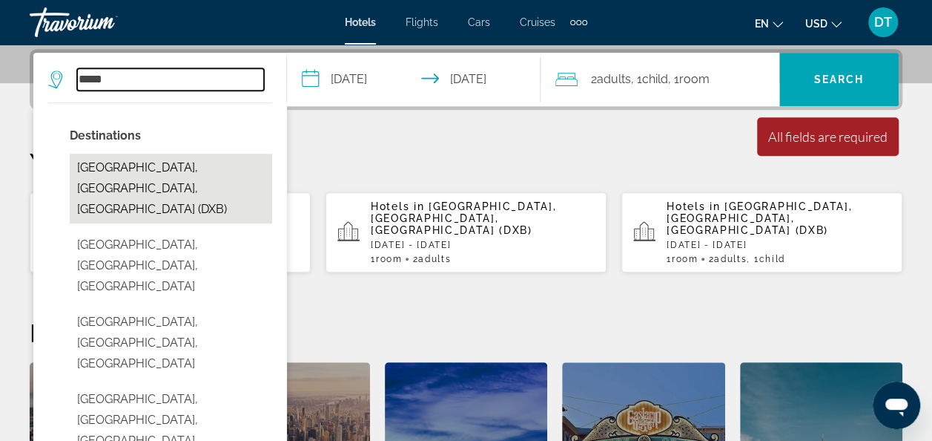
type input "**********"
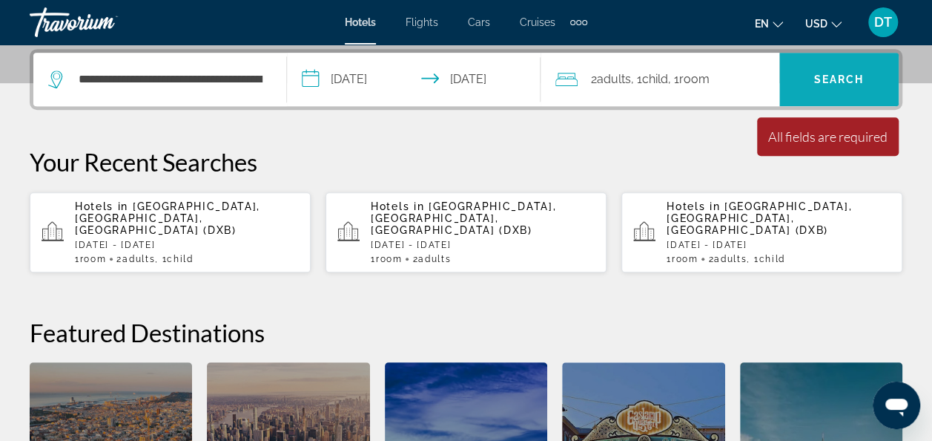
click at [829, 68] on span "Search" at bounding box center [839, 80] width 119 height 36
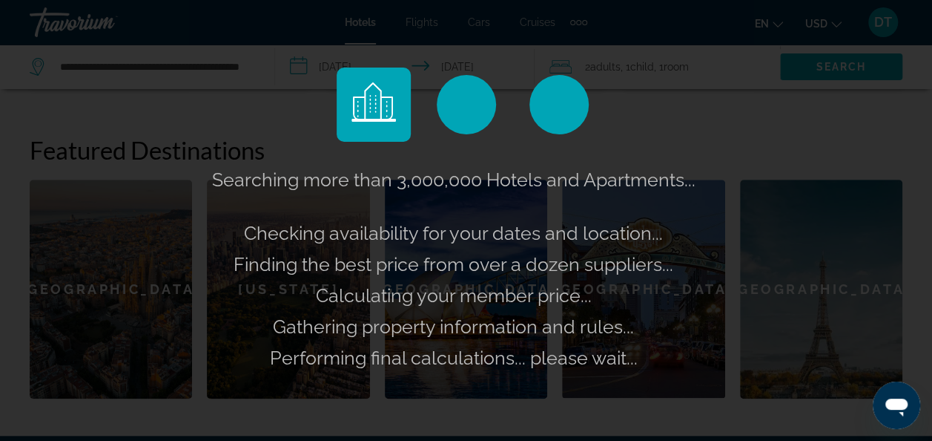
scroll to position [510, 0]
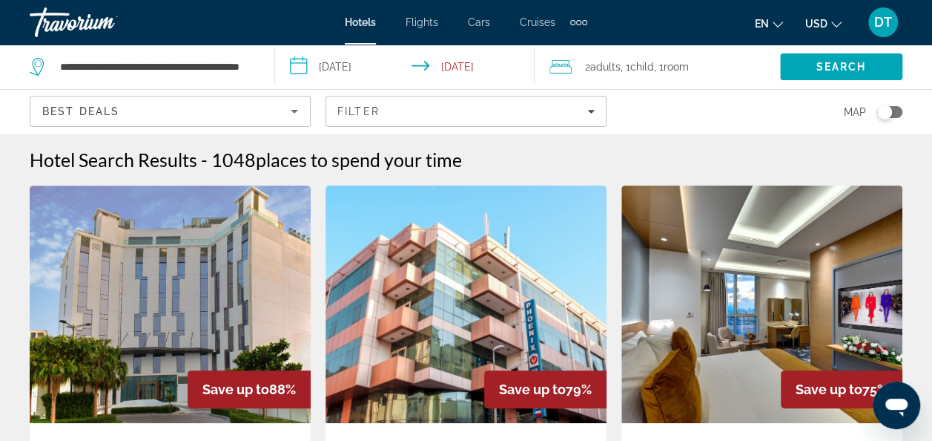
scroll to position [74, 0]
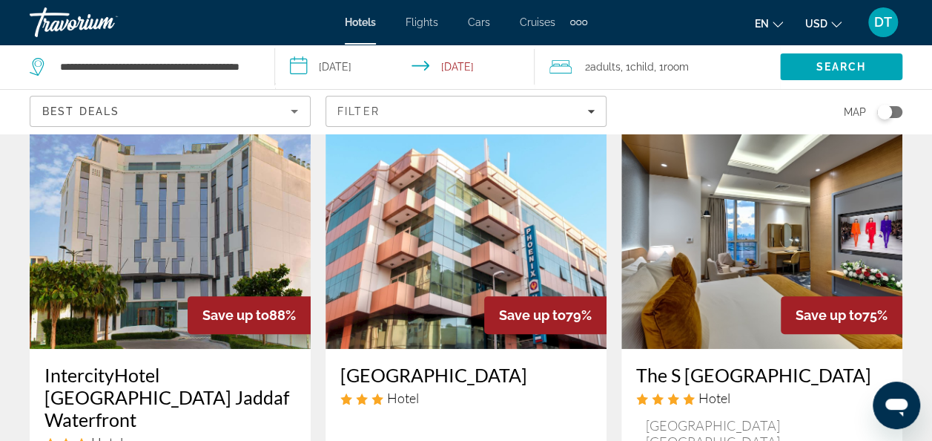
click at [475, 334] on img "Main content" at bounding box center [466, 229] width 281 height 237
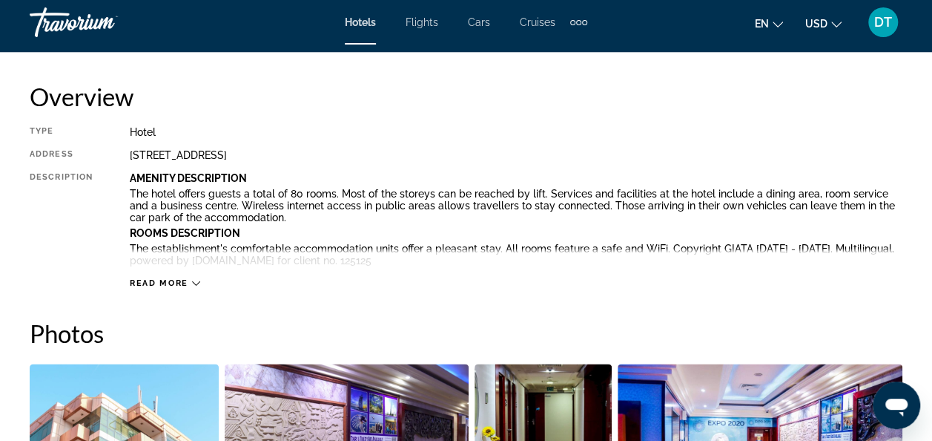
scroll to position [445, 0]
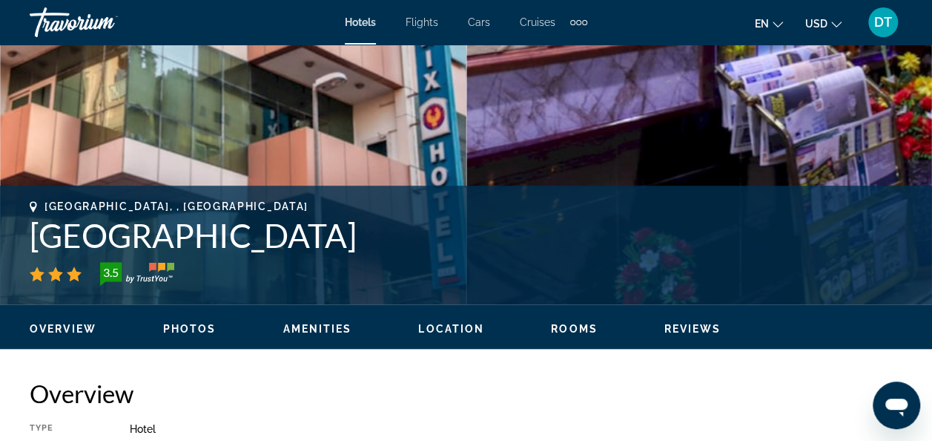
drag, startPoint x: 39, startPoint y: 231, endPoint x: 389, endPoint y: 234, distance: 350.1
click at [389, 234] on h1 "[GEOGRAPHIC_DATA]" at bounding box center [466, 235] width 873 height 39
copy h1 "[GEOGRAPHIC_DATA]"
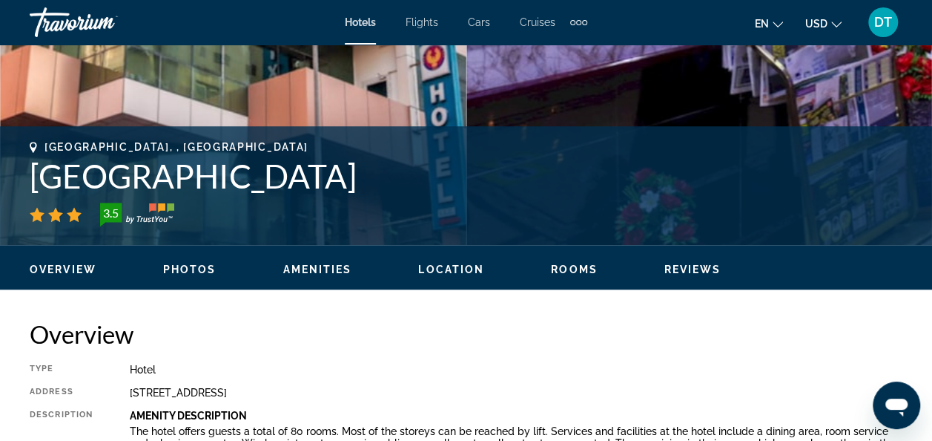
scroll to position [519, 0]
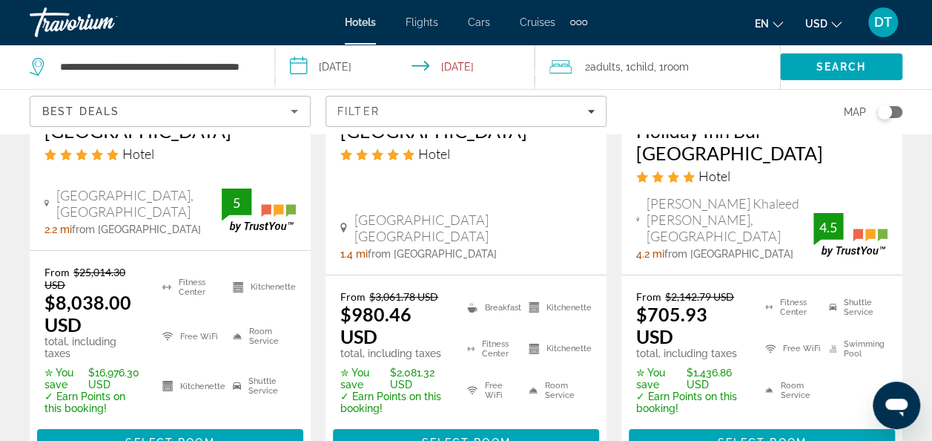
scroll to position [2374, 0]
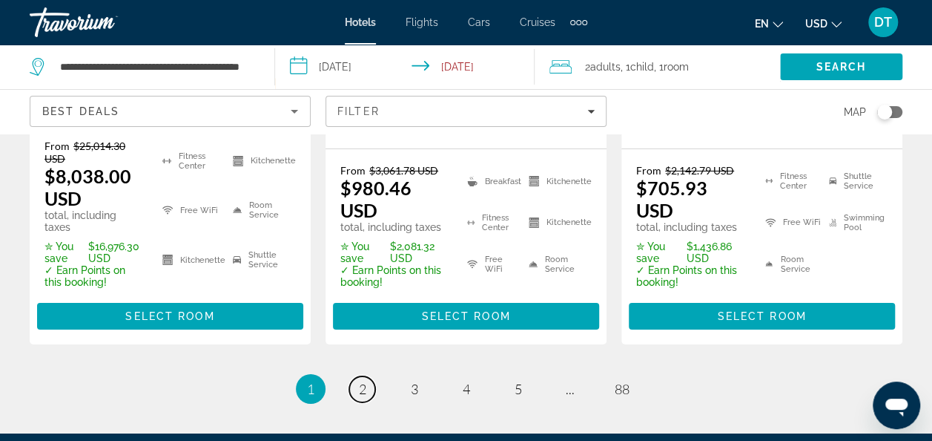
click at [363, 381] on span "2" at bounding box center [362, 389] width 7 height 16
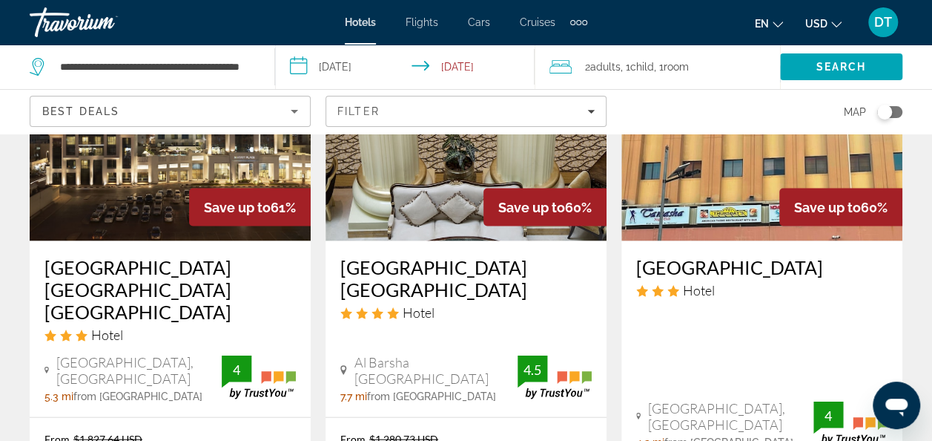
scroll to position [1483, 0]
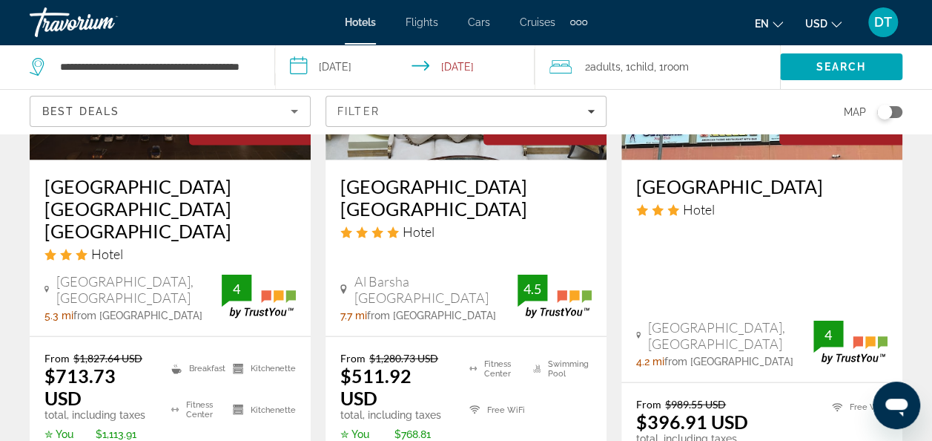
click at [670, 175] on h3 "[GEOGRAPHIC_DATA]" at bounding box center [761, 186] width 251 height 22
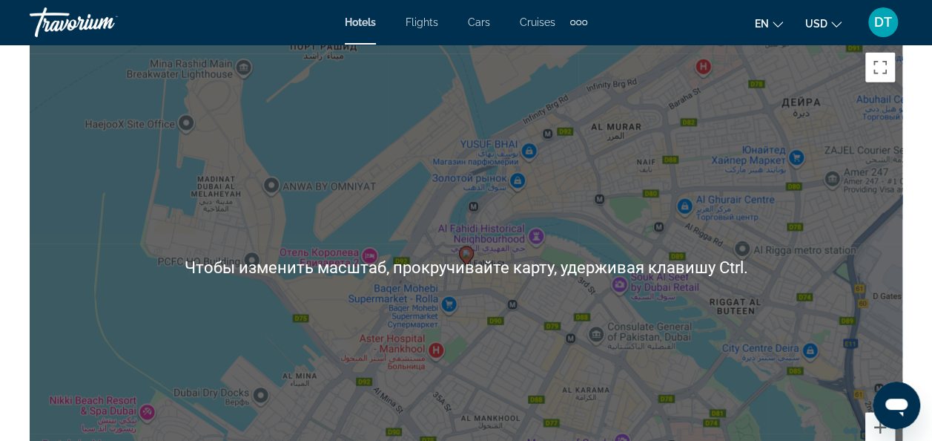
scroll to position [1780, 0]
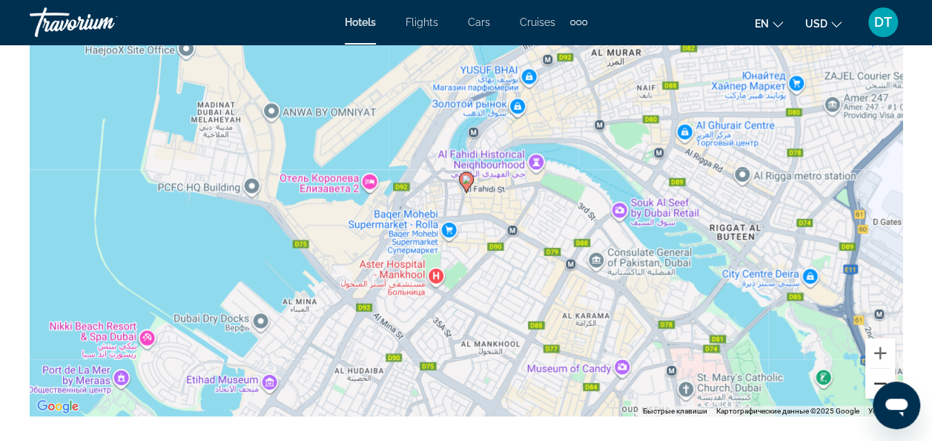
click at [883, 372] on button "Уменьшить" at bounding box center [881, 384] width 30 height 30
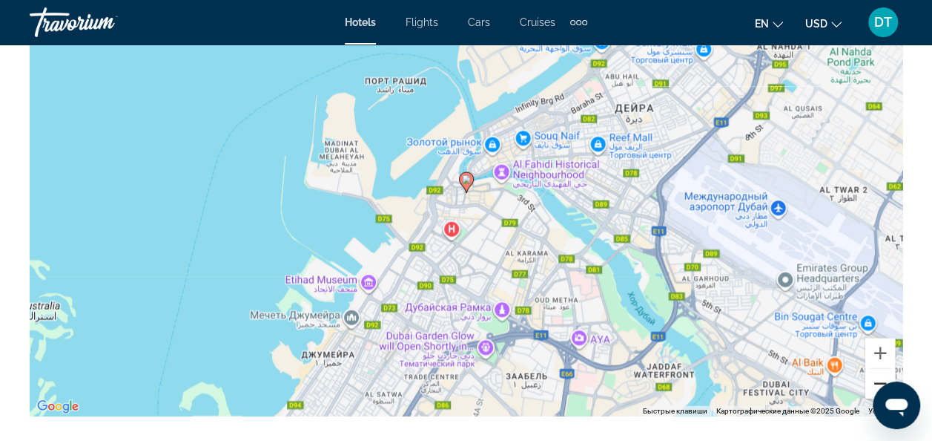
click at [883, 372] on button "Уменьшить" at bounding box center [881, 384] width 30 height 30
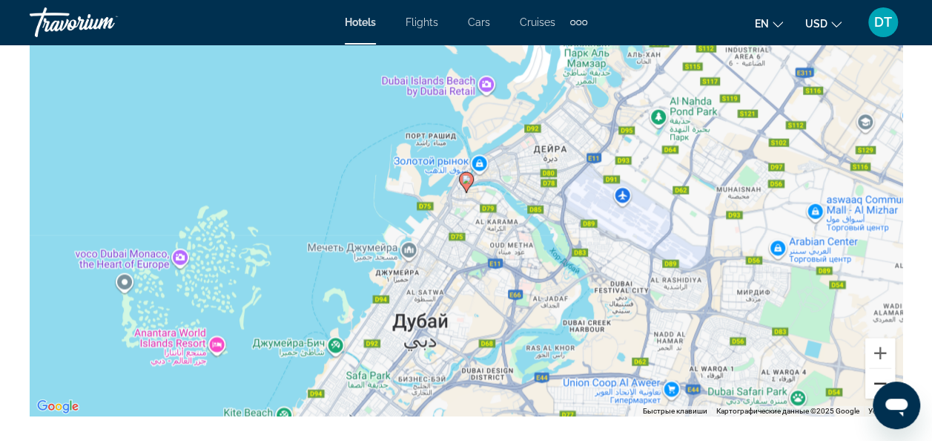
click at [883, 372] on button "Уменьшить" at bounding box center [881, 384] width 30 height 30
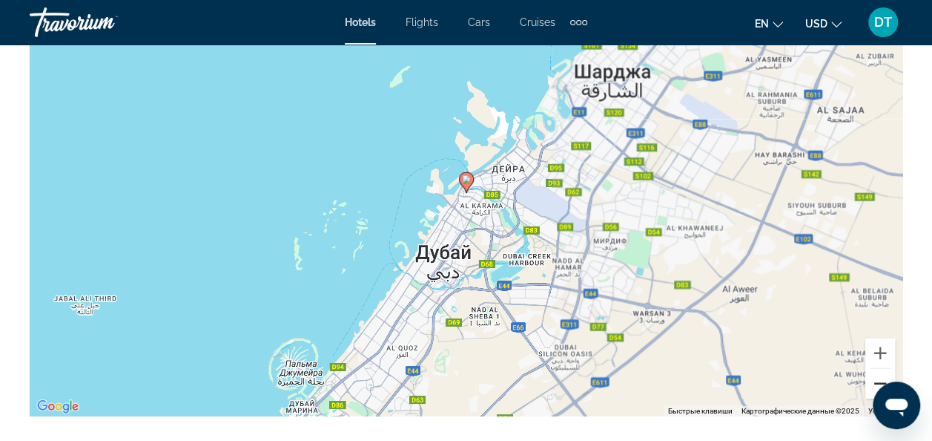
click at [883, 372] on button "Уменьшить" at bounding box center [881, 384] width 30 height 30
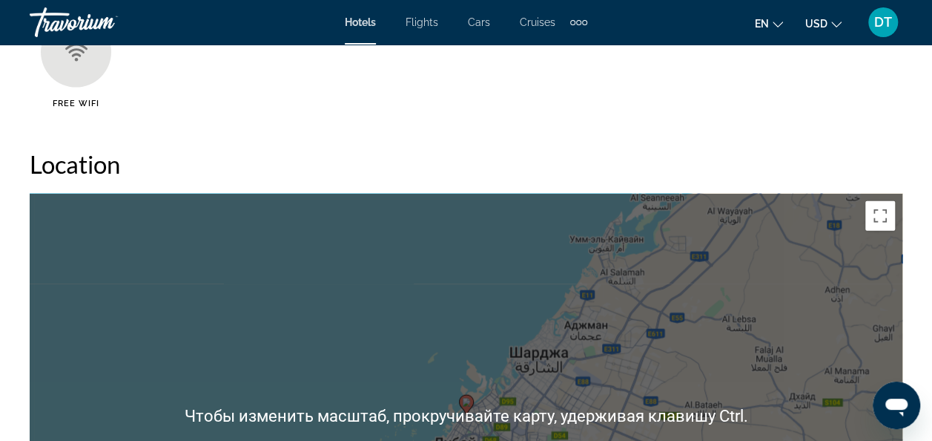
scroll to position [1706, 0]
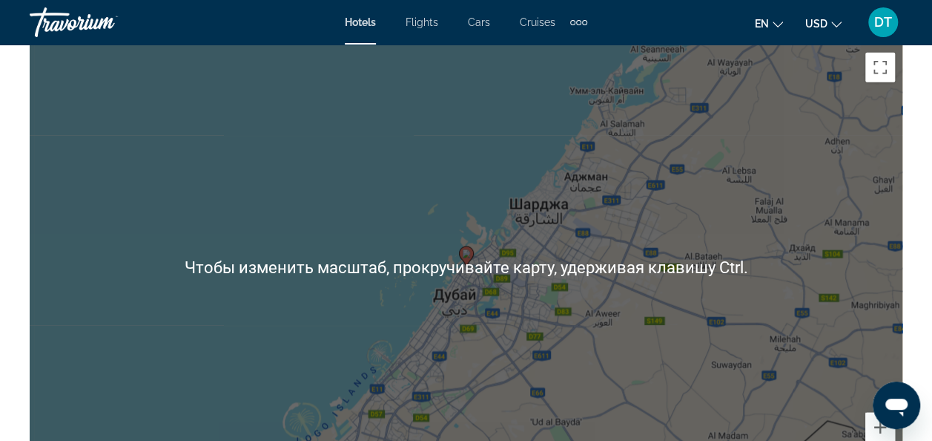
click at [490, 253] on div "Чтобы активировать перетаскивание с помощью клавиатуры, нажмите Alt + Ввод. Пос…" at bounding box center [466, 267] width 873 height 445
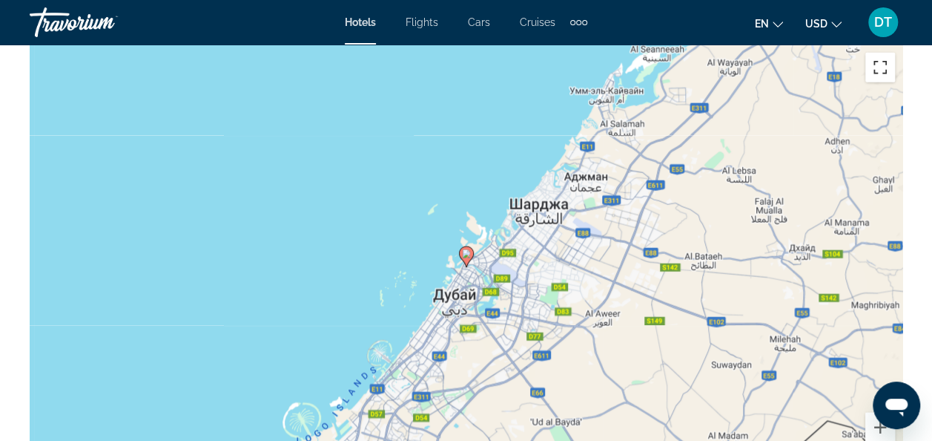
click at [883, 65] on button "Включить полноэкранный режим" at bounding box center [881, 68] width 30 height 30
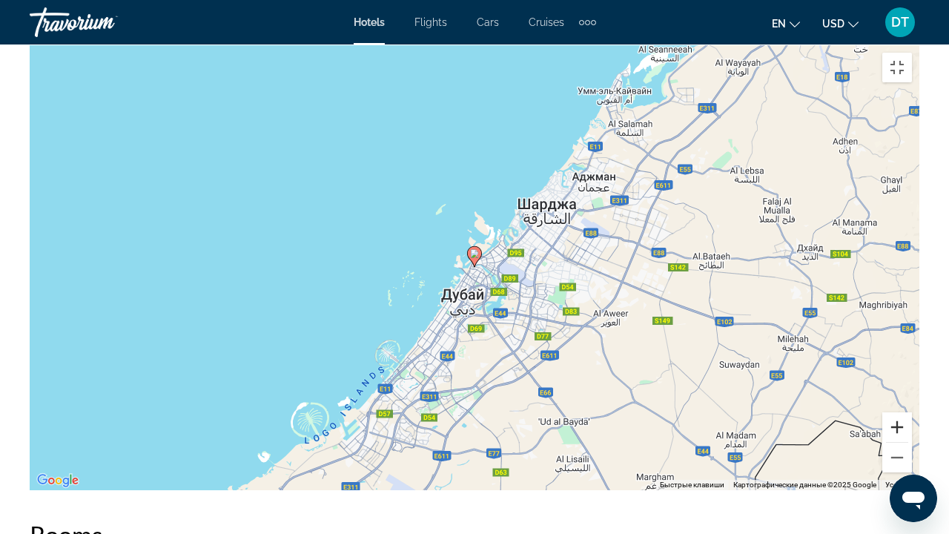
click at [912, 440] on button "Увеличить" at bounding box center [898, 427] width 30 height 30
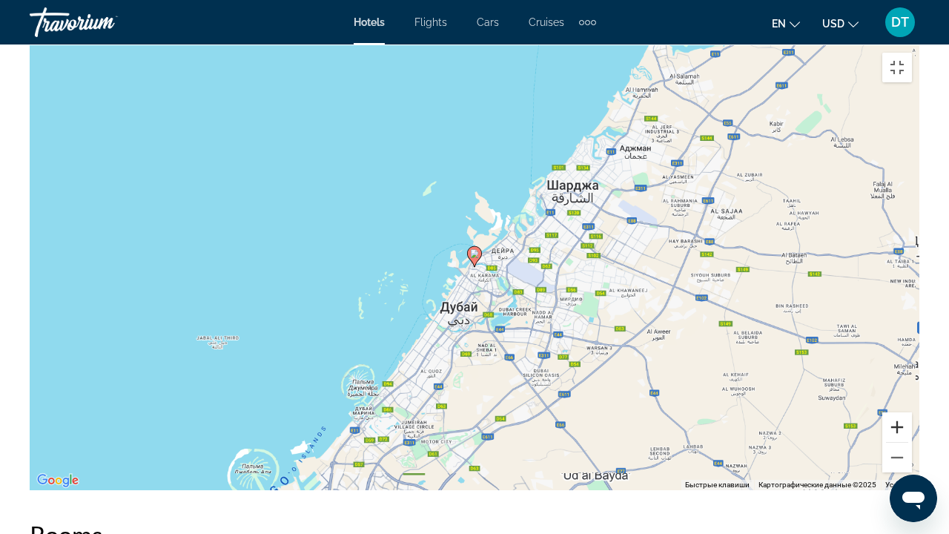
click at [912, 440] on button "Увеличить" at bounding box center [898, 427] width 30 height 30
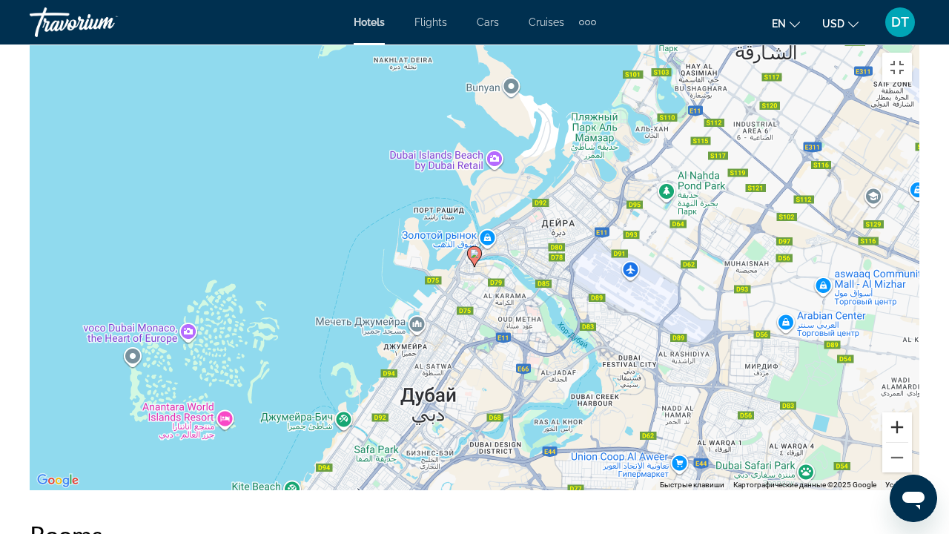
click at [912, 440] on button "Увеличить" at bounding box center [898, 427] width 30 height 30
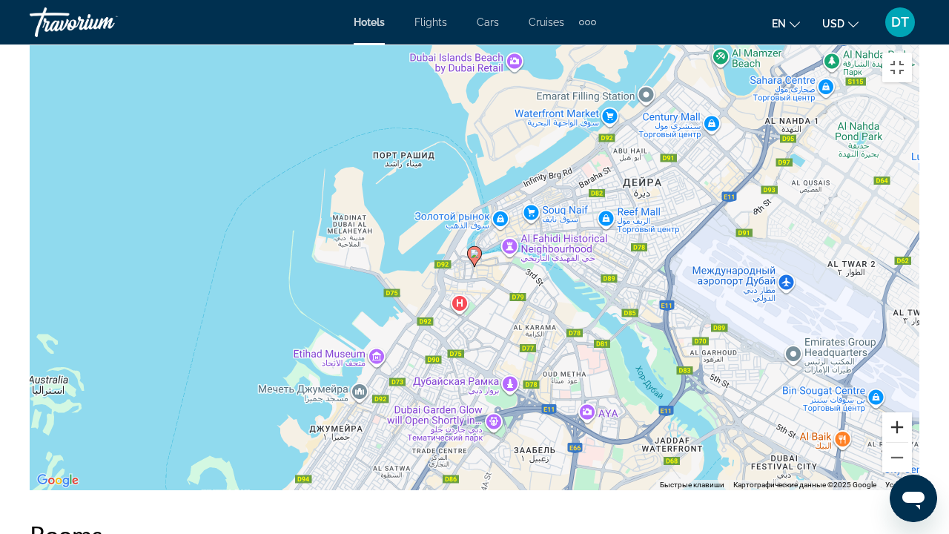
click at [912, 440] on button "Увеличить" at bounding box center [898, 427] width 30 height 30
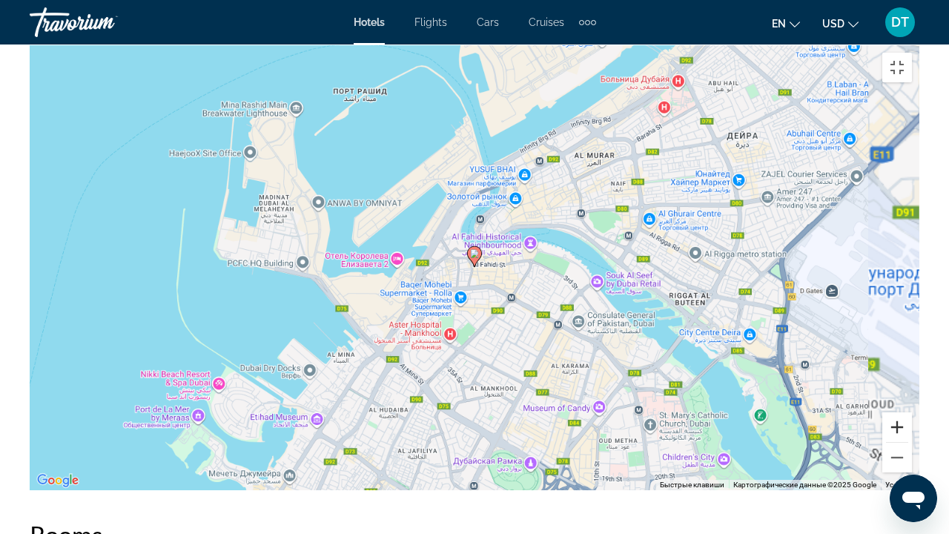
click at [912, 440] on button "Увеличить" at bounding box center [898, 427] width 30 height 30
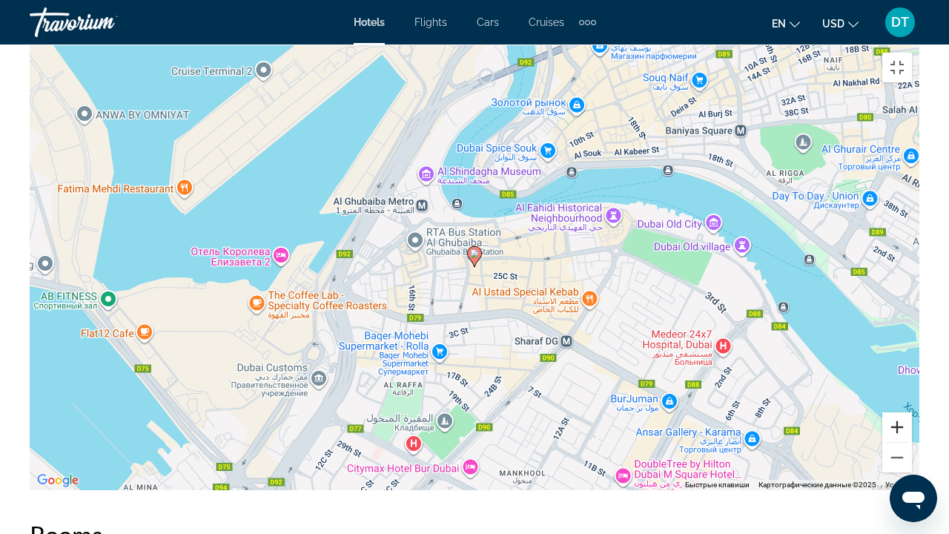
click at [912, 440] on button "Увеличить" at bounding box center [898, 427] width 30 height 30
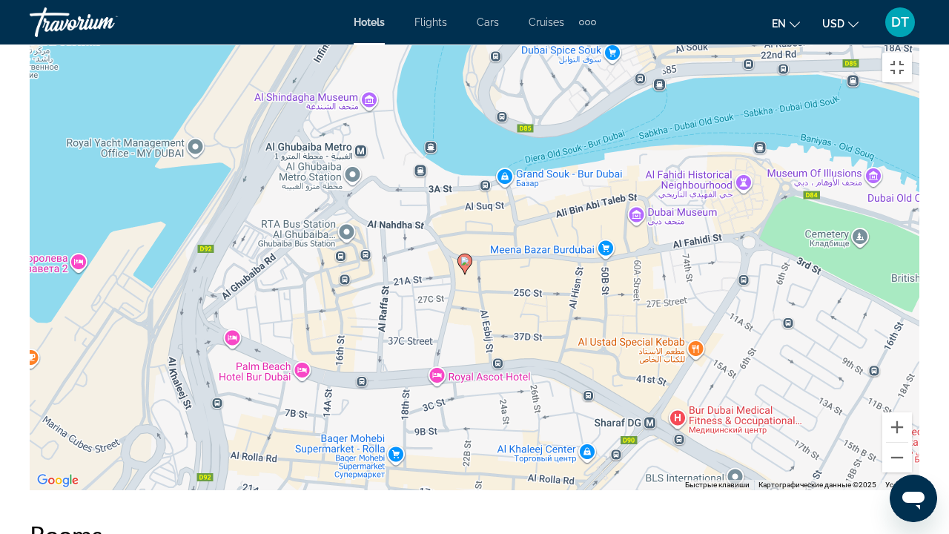
drag, startPoint x: 559, startPoint y: 267, endPoint x: 544, endPoint y: 269, distance: 15.6
click at [544, 269] on div "Чтобы активировать перетаскивание с помощью клавиатуры, нажмите Alt + Ввод. Пос…" at bounding box center [475, 267] width 890 height 445
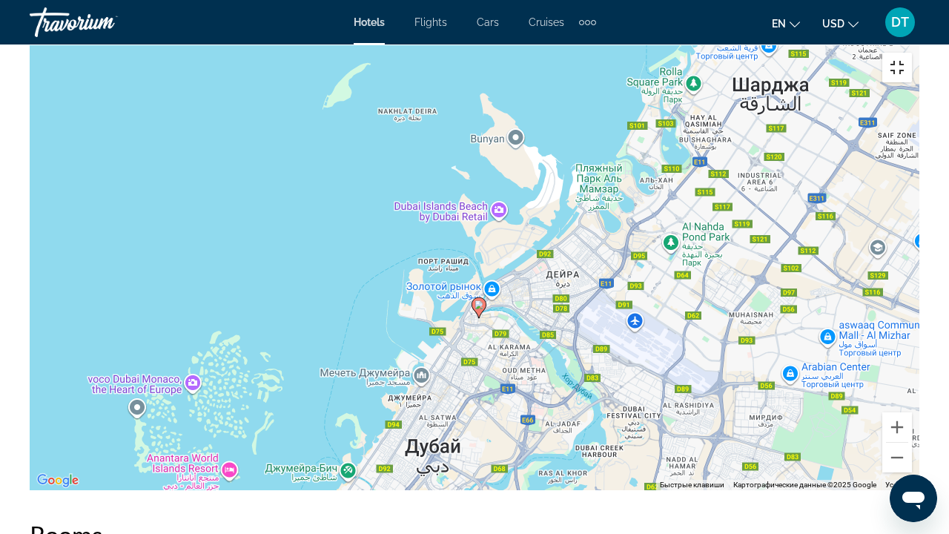
click at [912, 53] on button "Включить полноэкранный режим" at bounding box center [898, 68] width 30 height 30
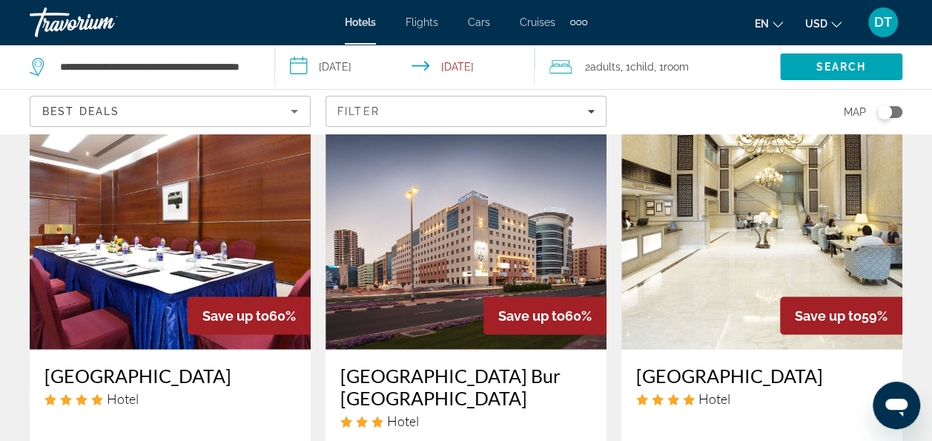
scroll to position [1929, 0]
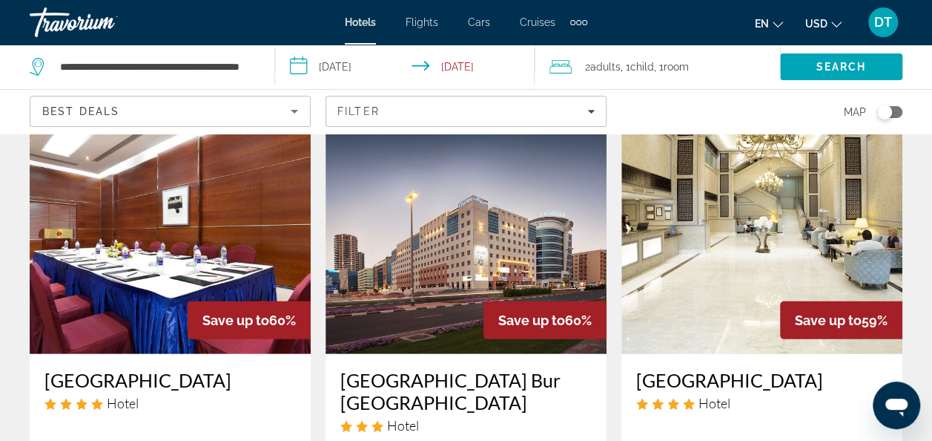
click at [464, 206] on img "Main content" at bounding box center [466, 234] width 281 height 237
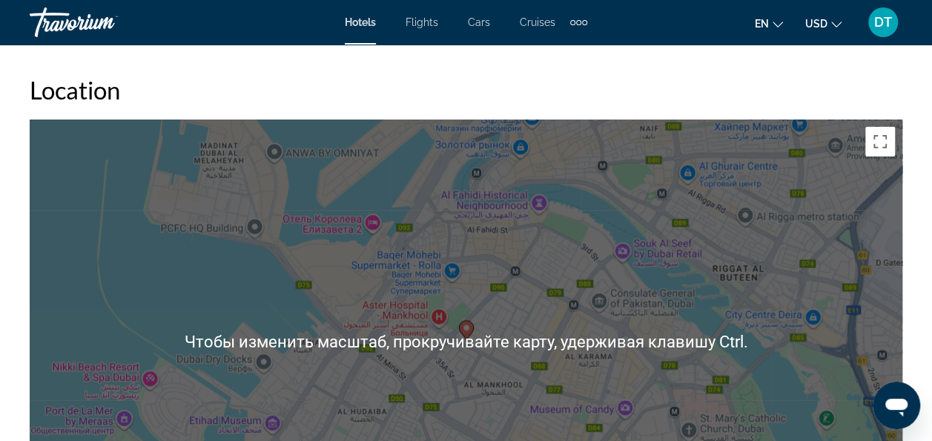
scroll to position [1706, 0]
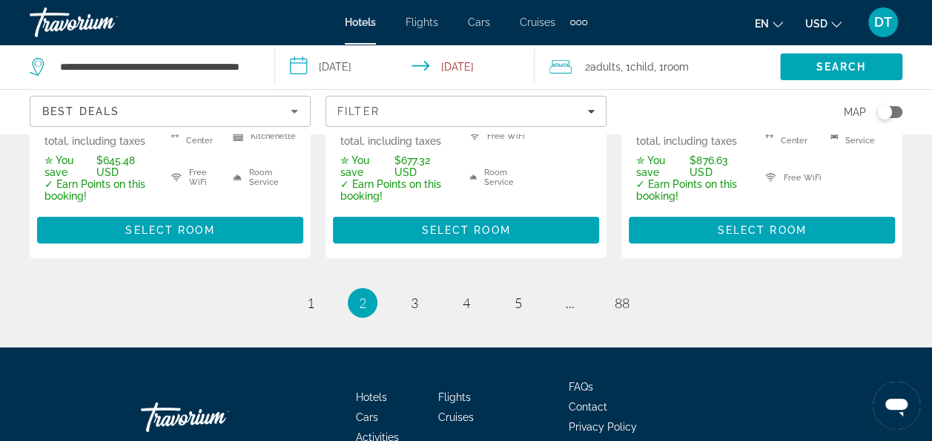
scroll to position [2405, 0]
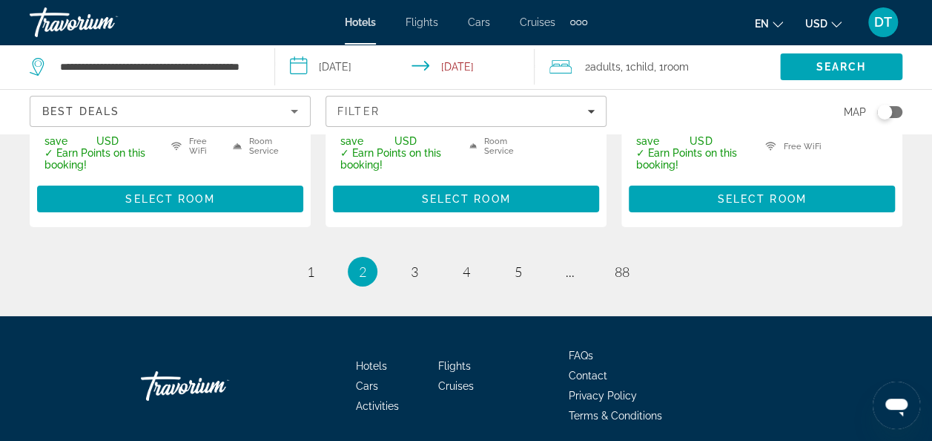
click at [398, 257] on ul "2 / 88 page 1 You're on page 2 page 3 page 4 page 5 page ... page 88" at bounding box center [466, 272] width 873 height 30
click at [414, 263] on span "3" at bounding box center [414, 271] width 7 height 16
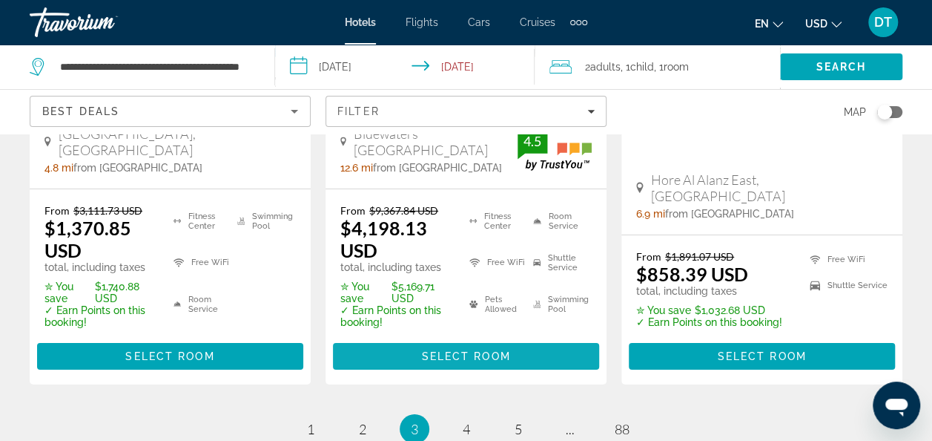
scroll to position [2299, 0]
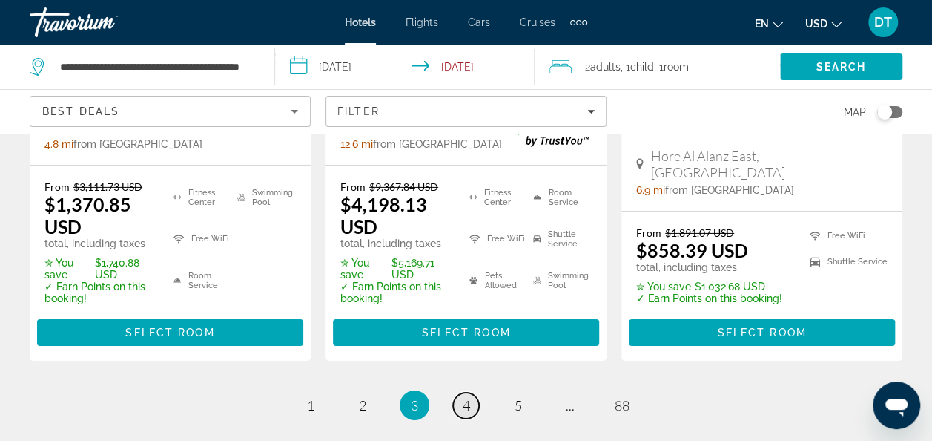
click at [460, 392] on link "page 4" at bounding box center [466, 405] width 26 height 26
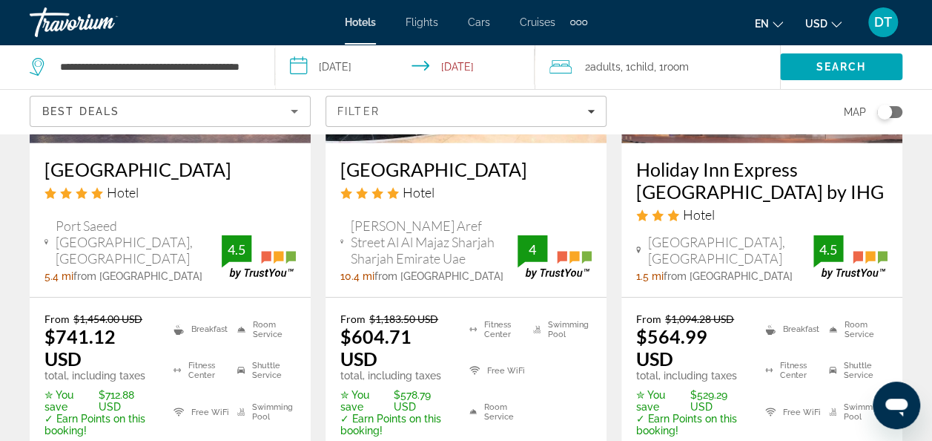
scroll to position [2299, 0]
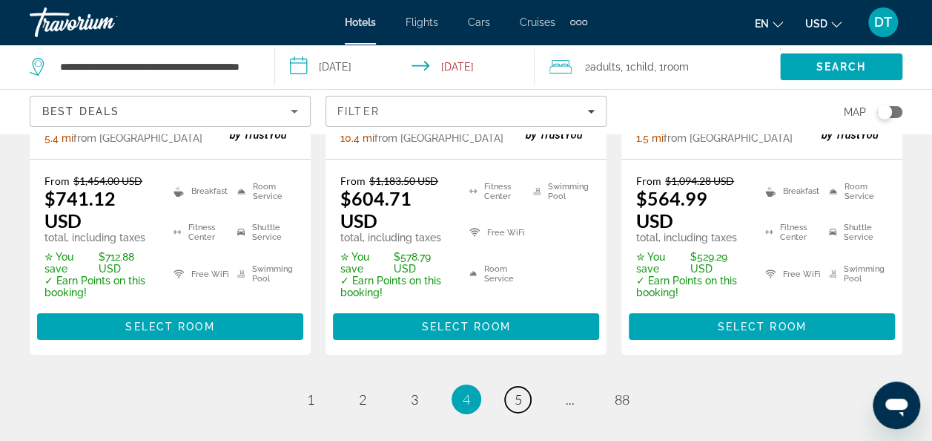
click at [507, 386] on link "page 5" at bounding box center [518, 399] width 26 height 26
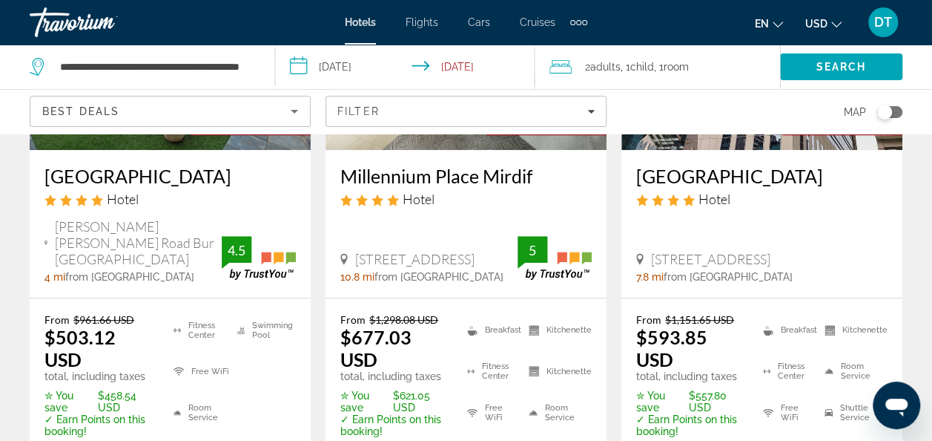
scroll to position [297, 0]
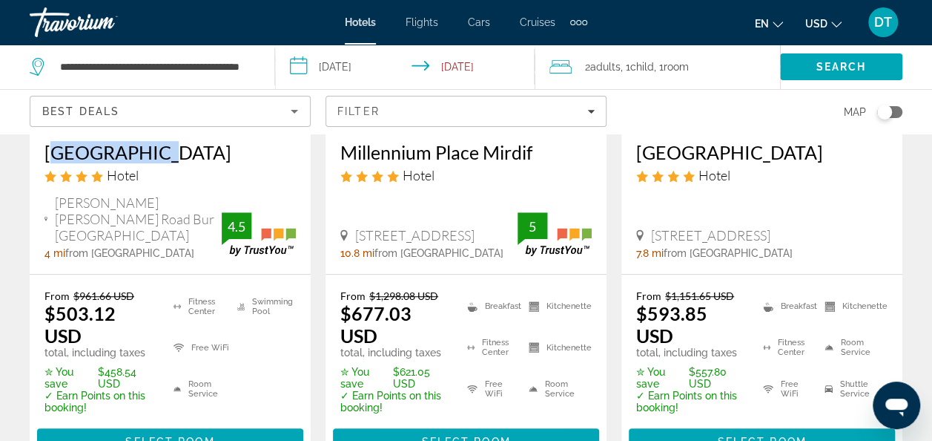
drag, startPoint x: 44, startPoint y: 146, endPoint x: 148, endPoint y: 151, distance: 104.7
click at [148, 151] on div "[GEOGRAPHIC_DATA] Hotel [PERSON_NAME][GEOGRAPHIC_DATA][PERSON_NAME] 4 mi from […" at bounding box center [170, 200] width 281 height 148
copy h3 "[GEOGRAPHIC_DATA]"
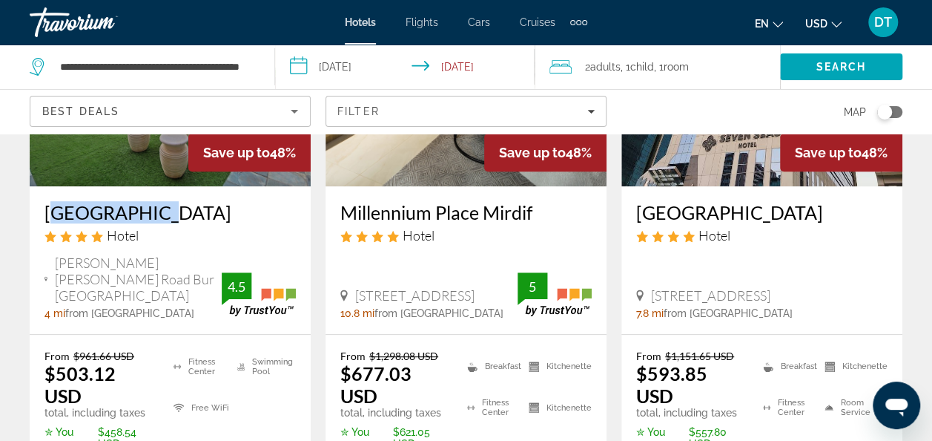
scroll to position [148, 0]
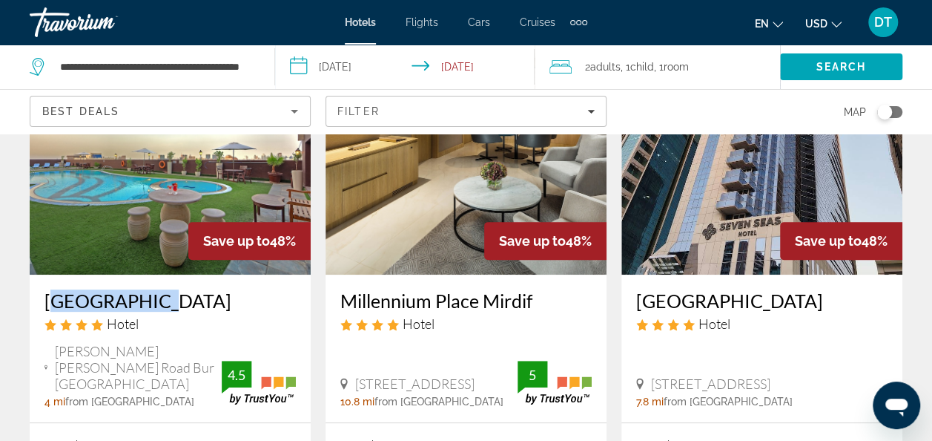
click at [714, 301] on h3 "[GEOGRAPHIC_DATA]" at bounding box center [761, 300] width 251 height 22
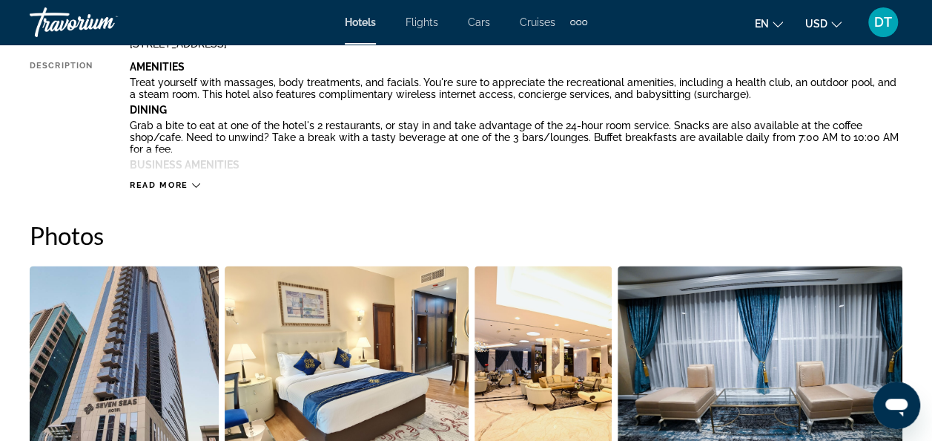
scroll to position [1038, 0]
